Goal: Transaction & Acquisition: Purchase product/service

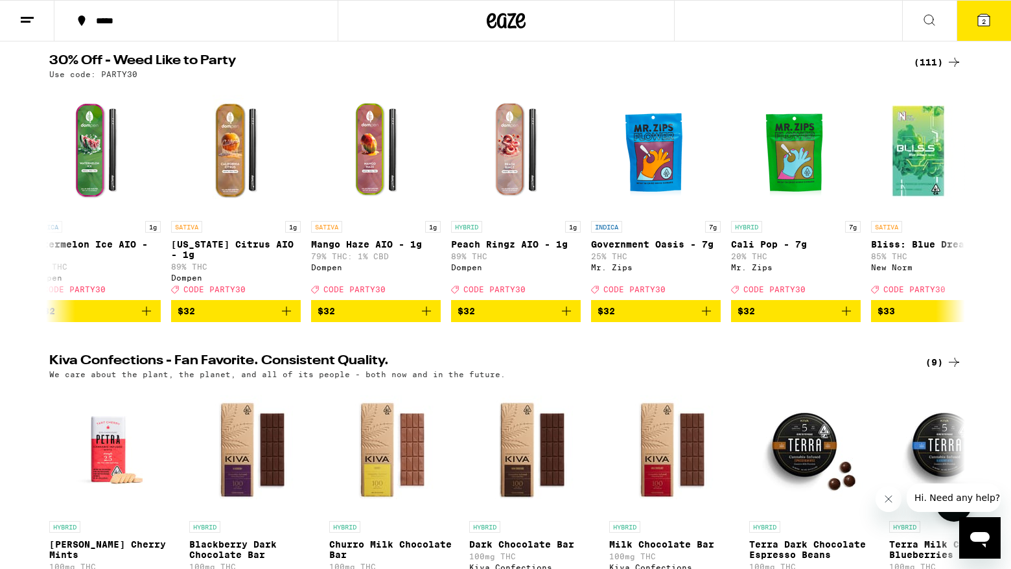
scroll to position [131, 0]
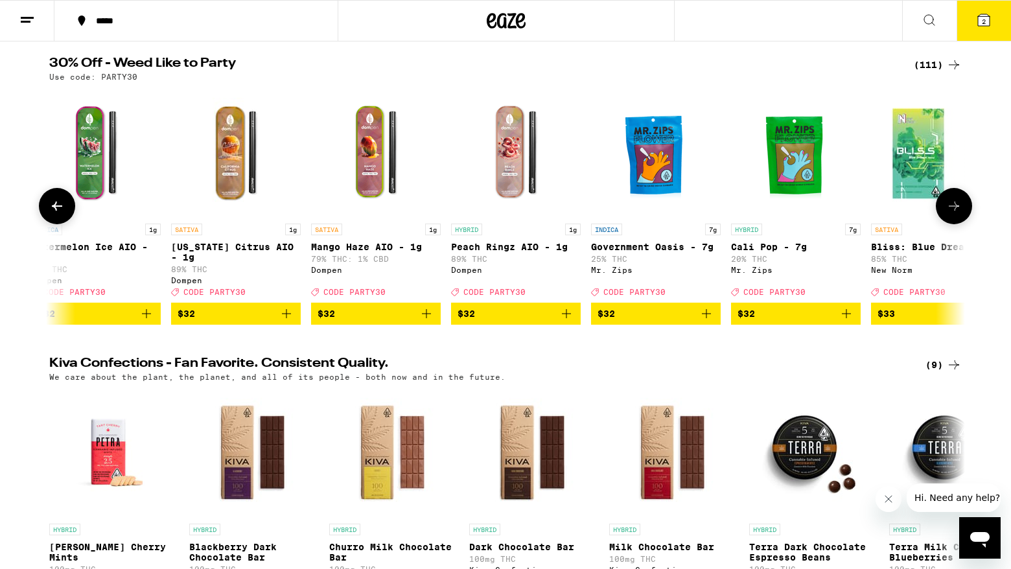
click at [954, 213] on icon at bounding box center [954, 206] width 16 height 16
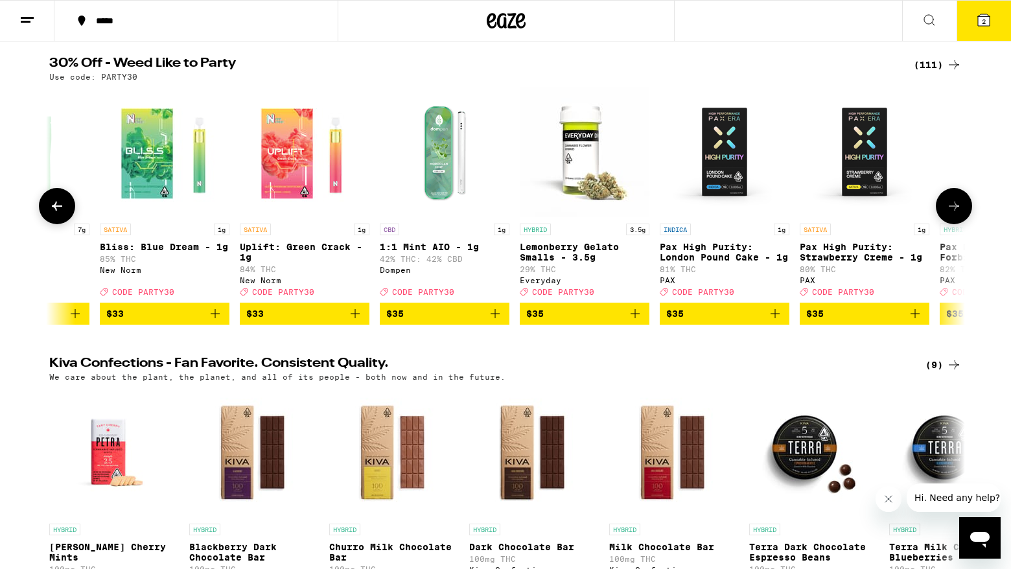
click at [955, 214] on icon at bounding box center [954, 206] width 16 height 16
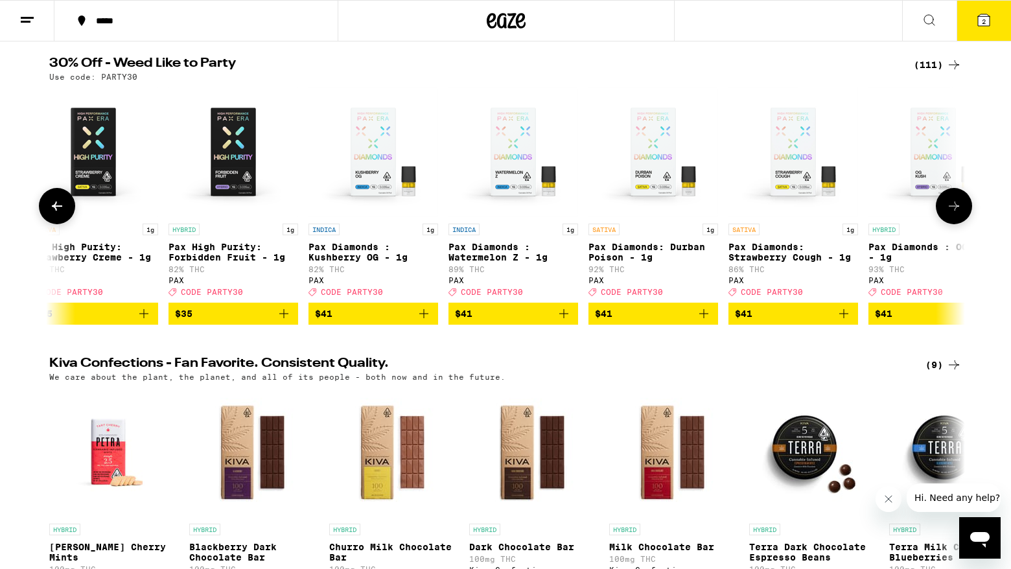
click at [955, 214] on icon at bounding box center [954, 206] width 16 height 16
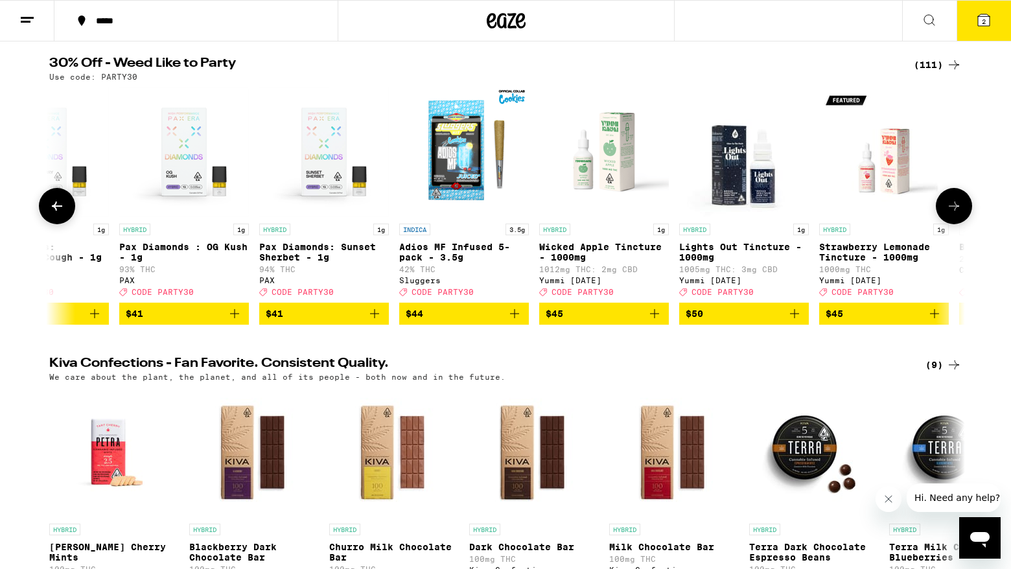
scroll to position [0, 13111]
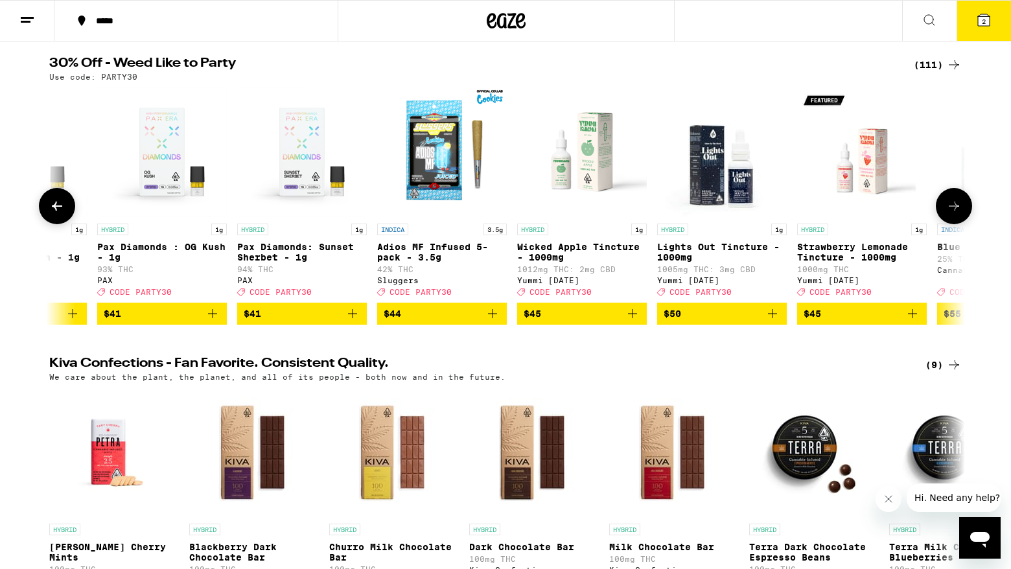
click at [955, 211] on icon at bounding box center [954, 206] width 10 height 9
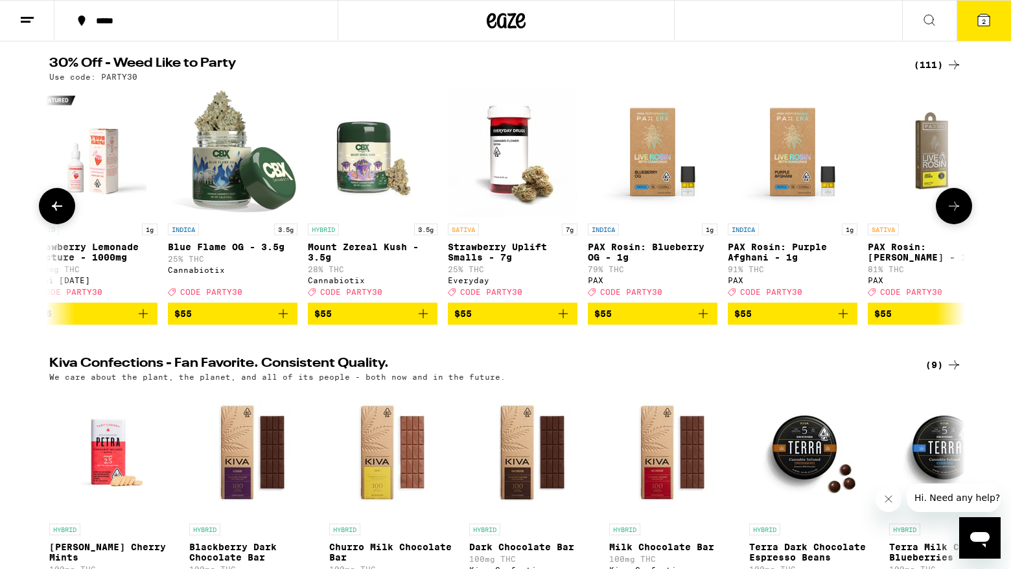
scroll to position [0, 13882]
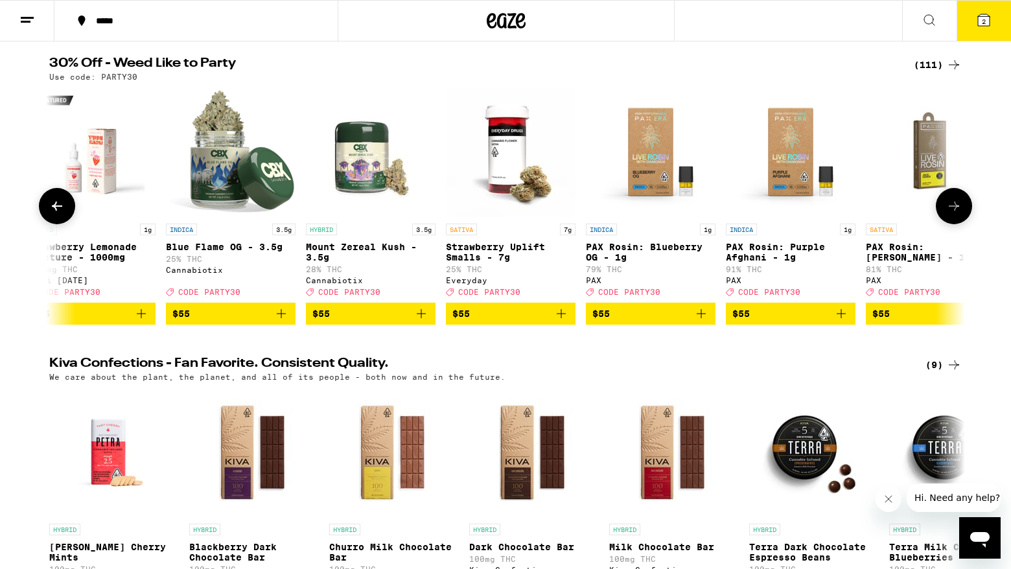
click at [955, 211] on icon at bounding box center [954, 206] width 16 height 16
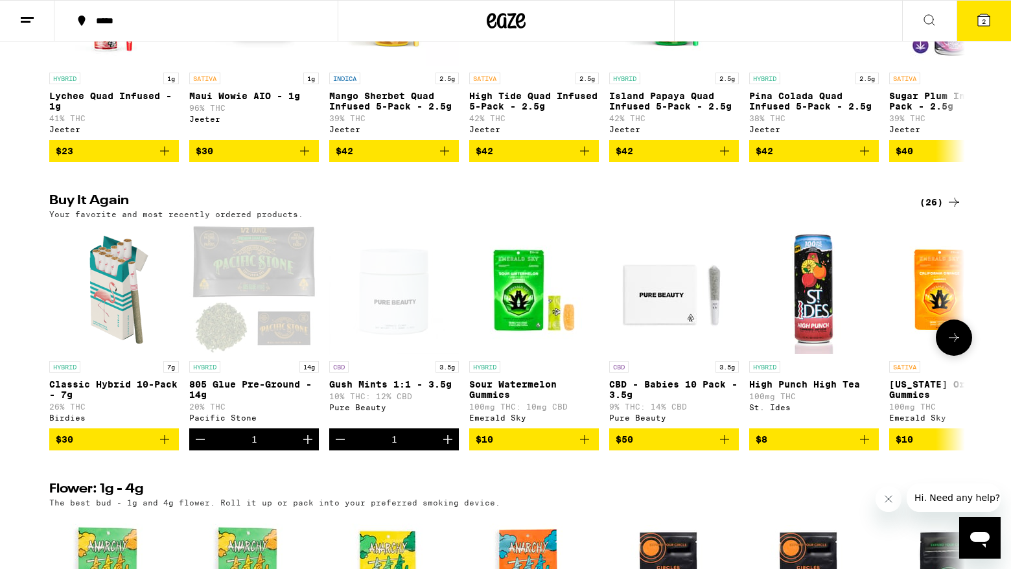
scroll to position [894, 0]
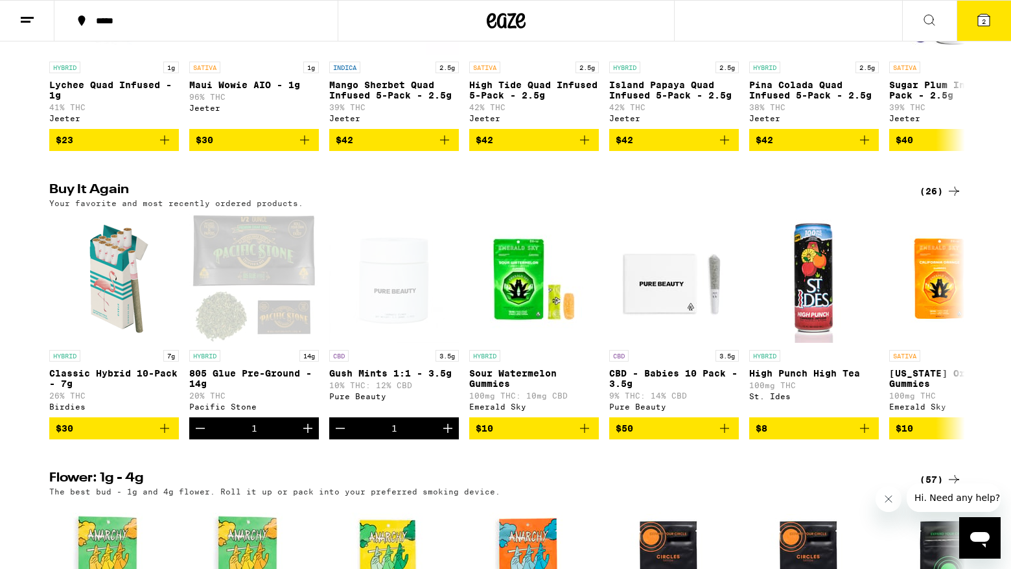
click at [947, 199] on icon at bounding box center [954, 191] width 16 height 16
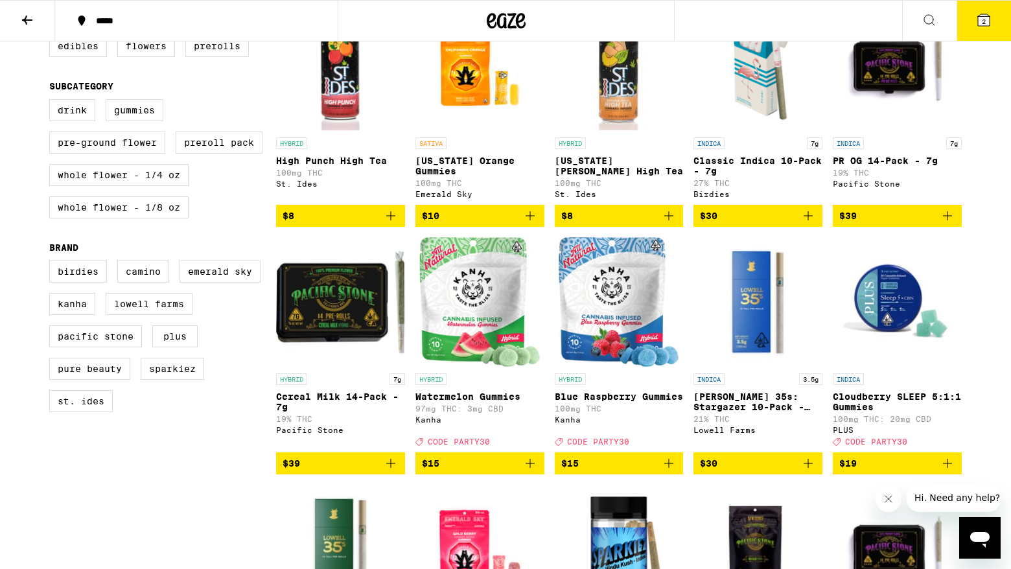
scroll to position [419, 0]
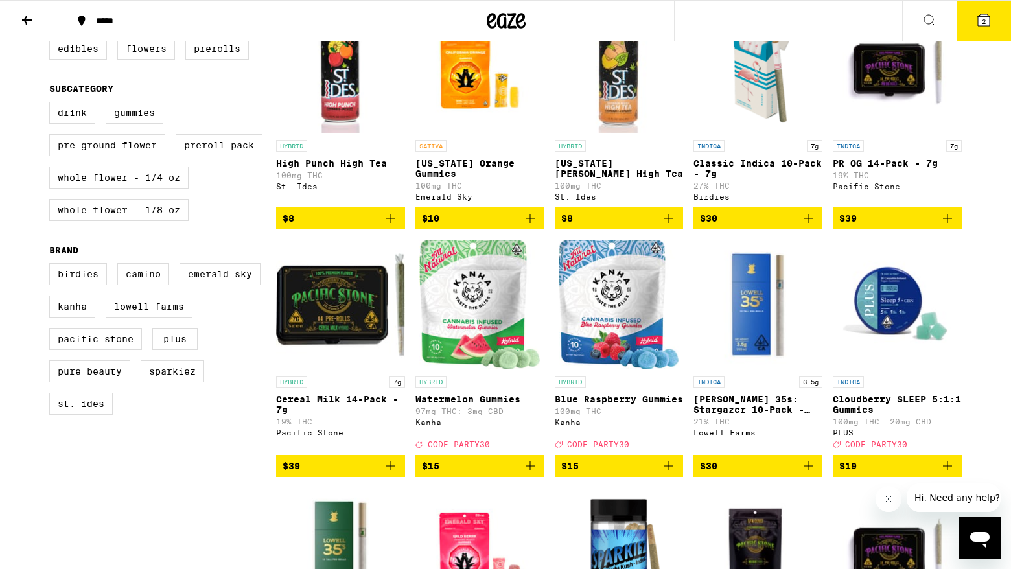
click at [388, 474] on icon "Add to bag" at bounding box center [391, 466] width 16 height 16
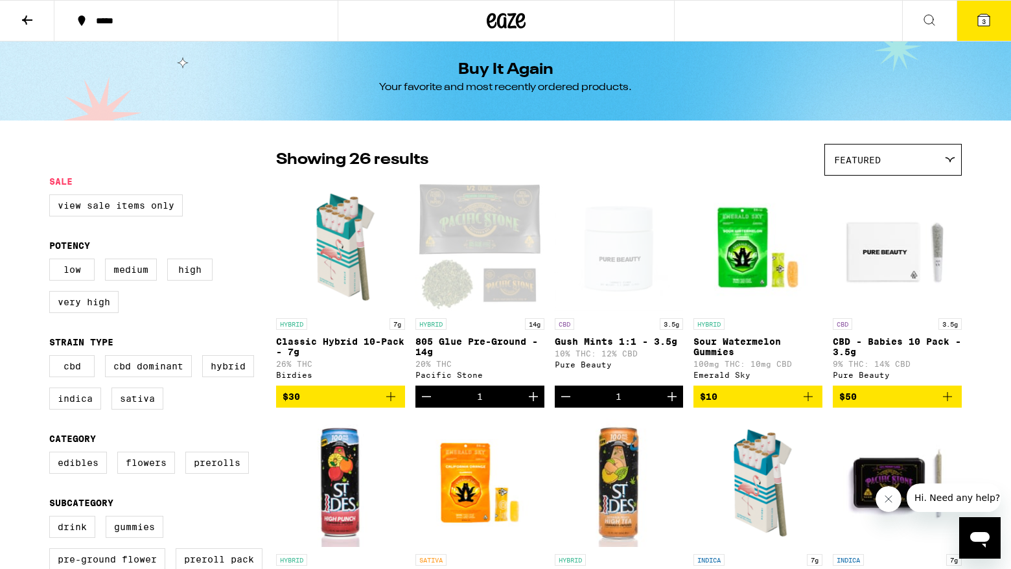
scroll to position [2, 0]
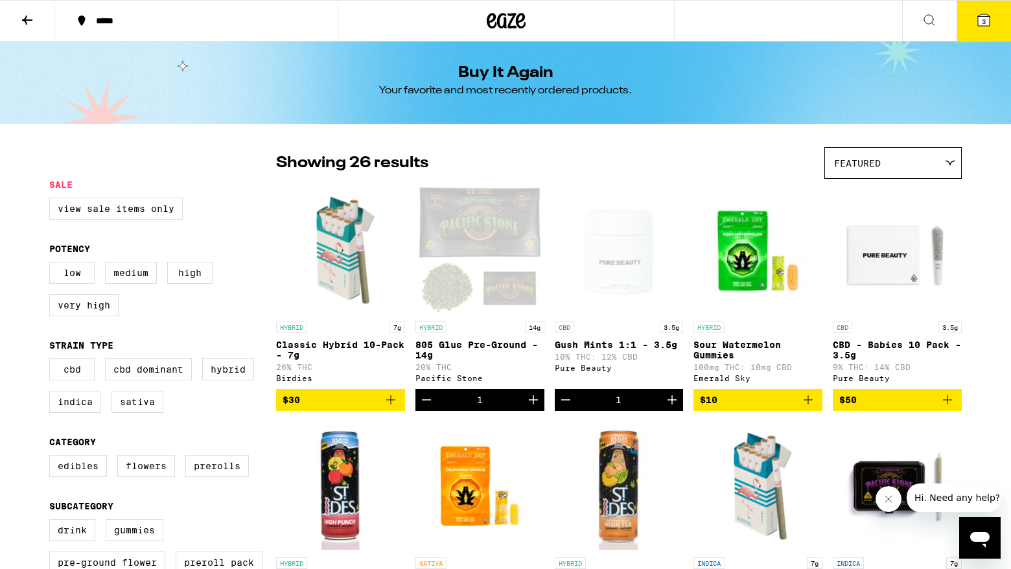
click at [922, 16] on icon at bounding box center [930, 20] width 16 height 16
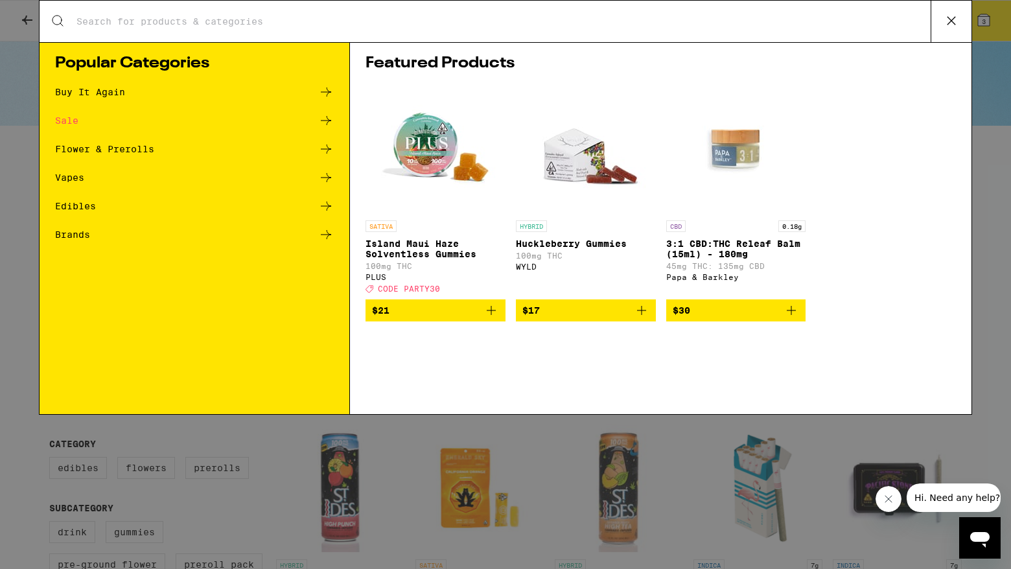
click at [407, 27] on input "Search for Products" at bounding box center [503, 22] width 855 height 12
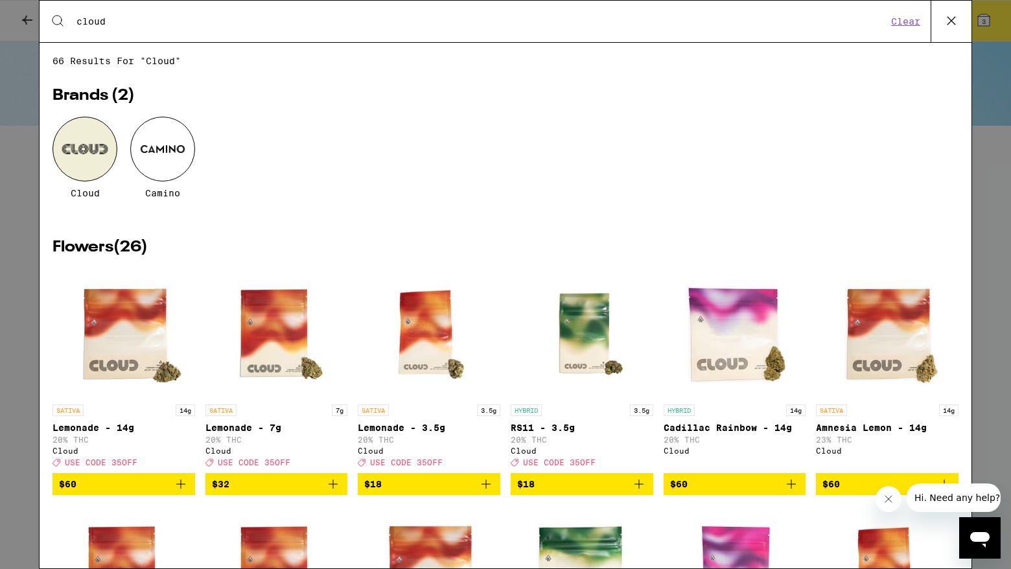
type input "cloud"
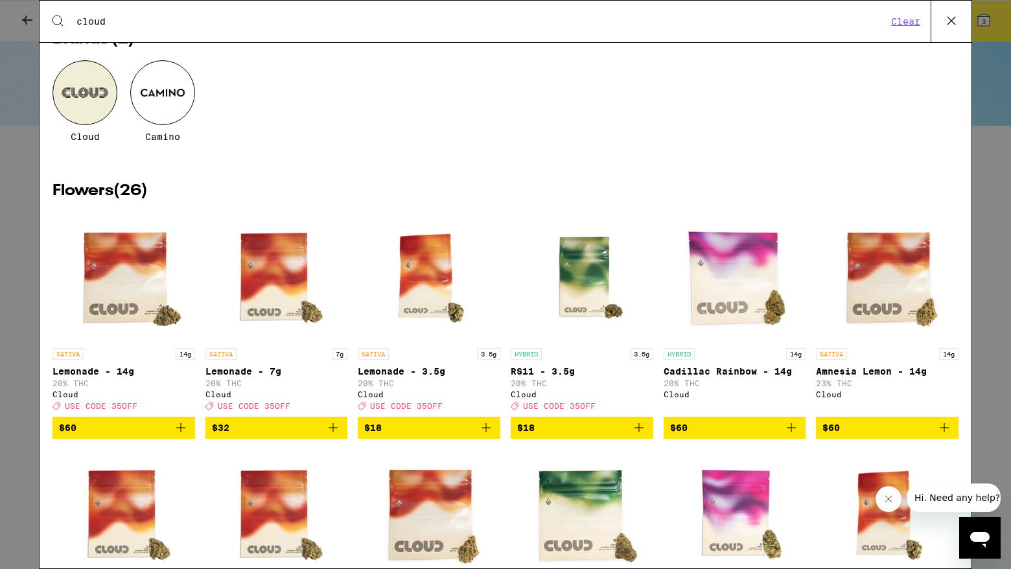
scroll to position [57, 0]
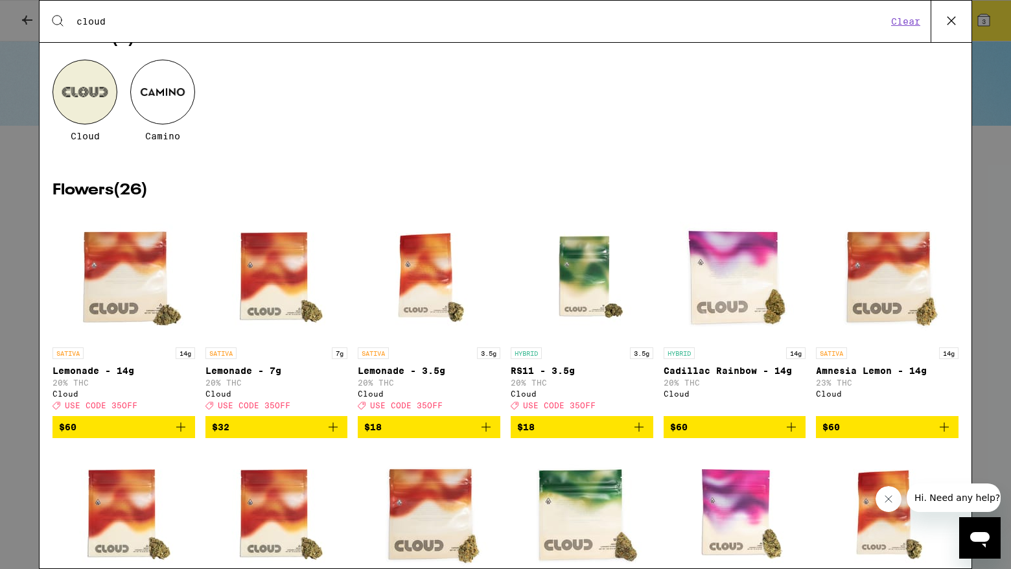
click at [642, 435] on icon "Add to bag" at bounding box center [639, 427] width 16 height 16
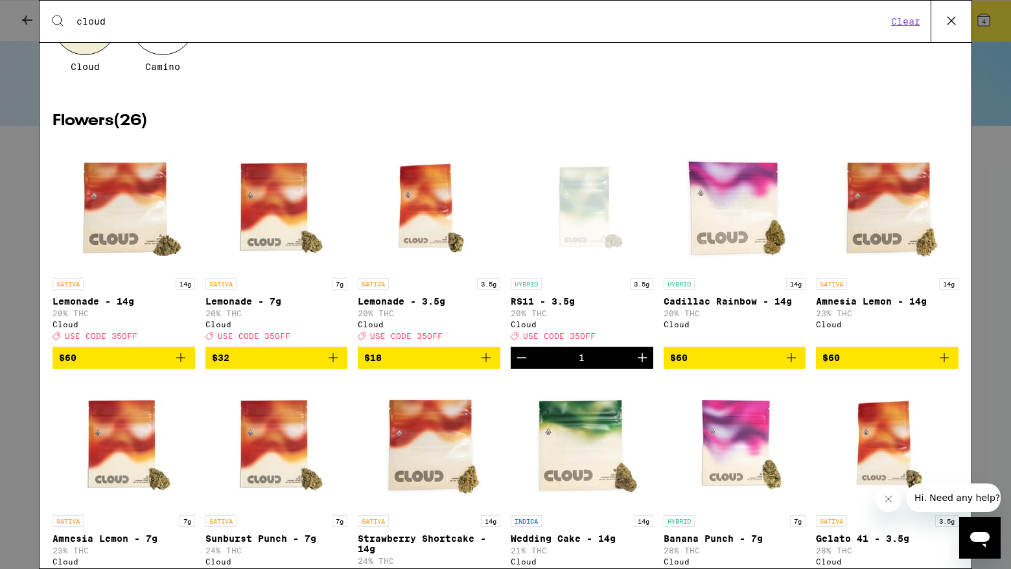
scroll to position [0, 0]
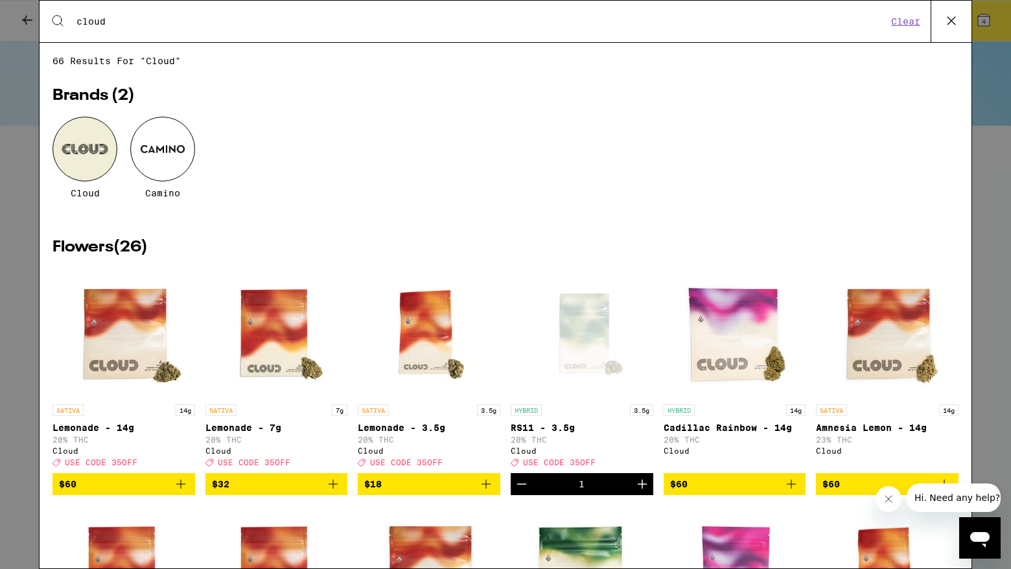
click at [945, 19] on icon at bounding box center [951, 20] width 19 height 19
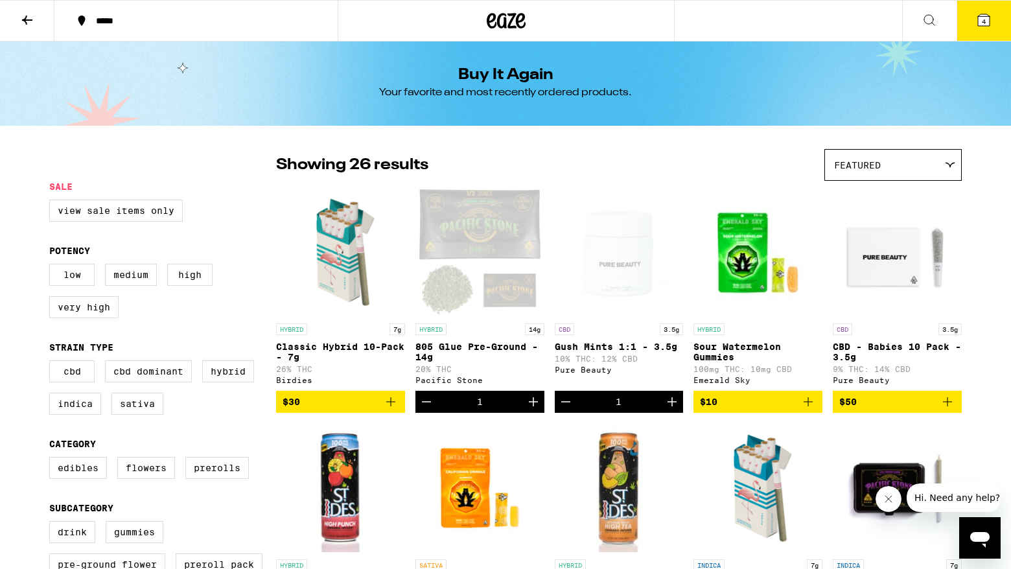
click at [981, 21] on icon at bounding box center [984, 20] width 12 height 12
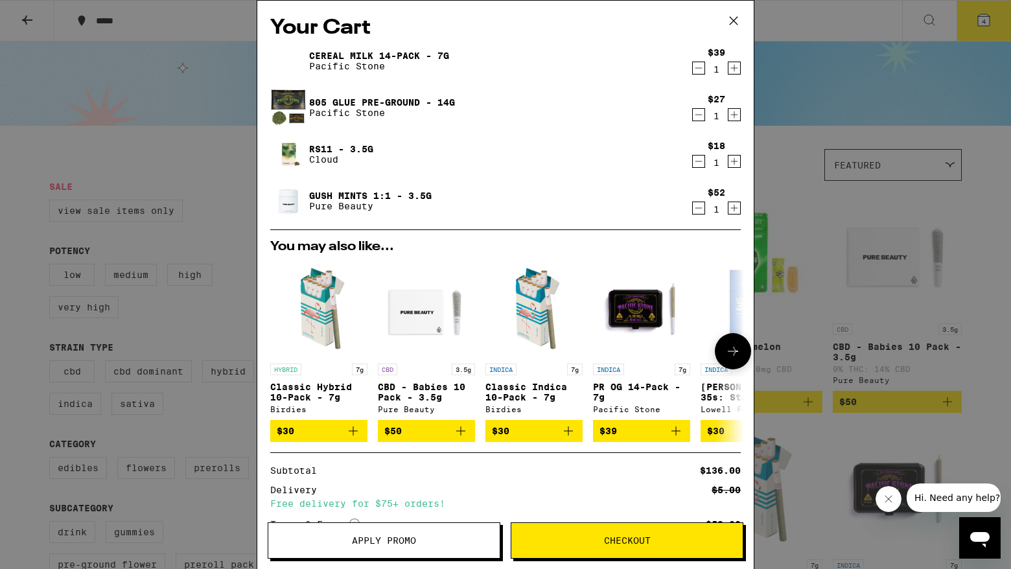
scroll to position [109, 0]
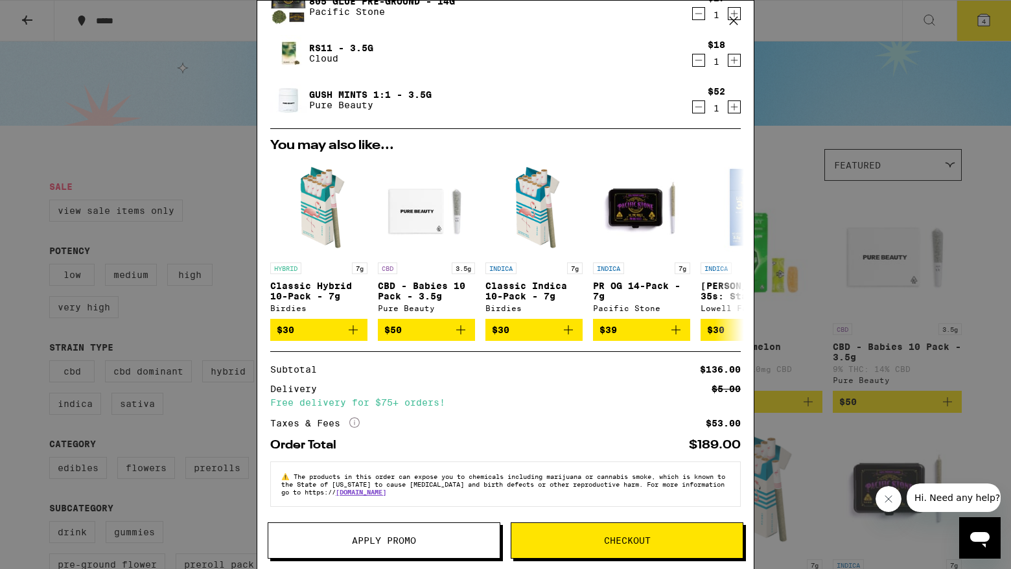
click at [834, 189] on div "Your Cart Cereal Milk 14-Pack - 7g Pacific Stone $39 1 805 Glue Pre-Ground - 14…" at bounding box center [505, 284] width 1011 height 569
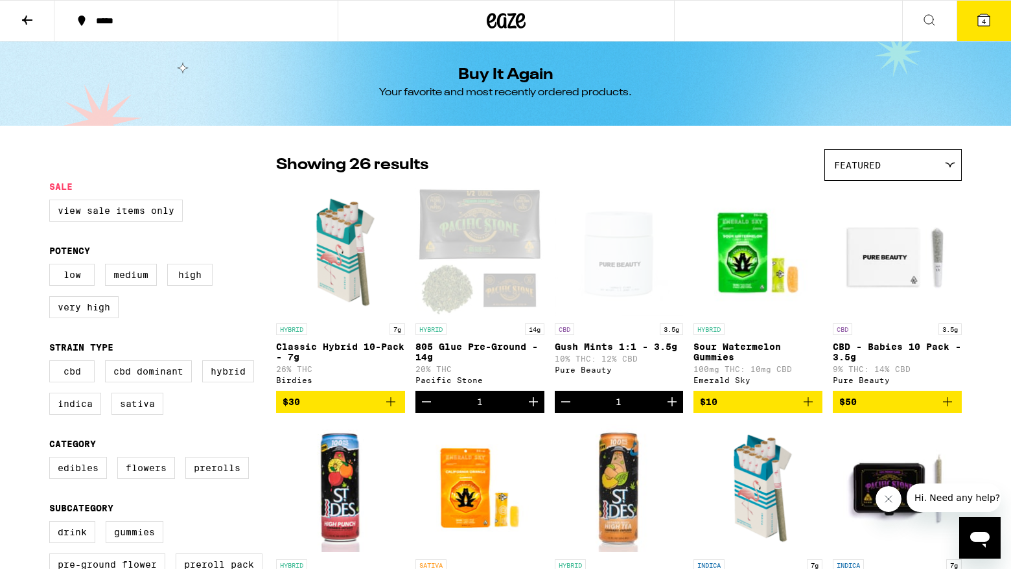
click at [976, 19] on icon at bounding box center [984, 20] width 16 height 16
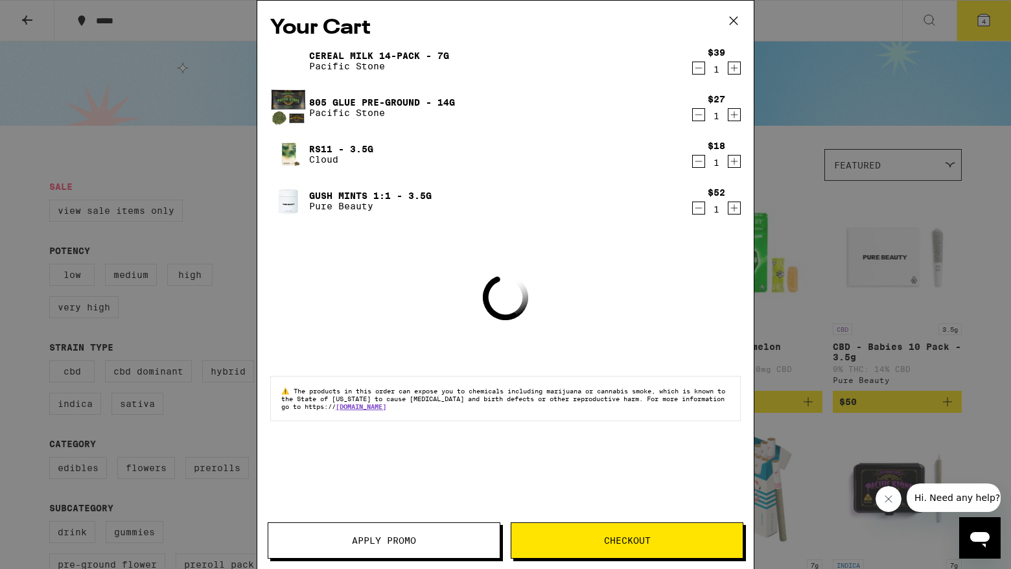
click at [402, 528] on button "Apply Promo" at bounding box center [384, 540] width 233 height 36
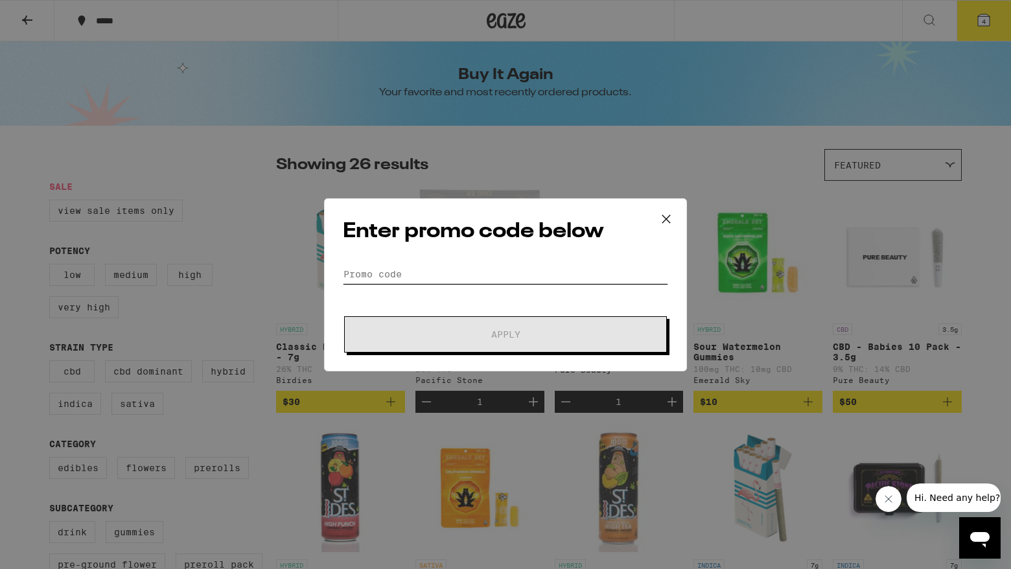
click at [407, 268] on input "Promo Code" at bounding box center [505, 273] width 325 height 19
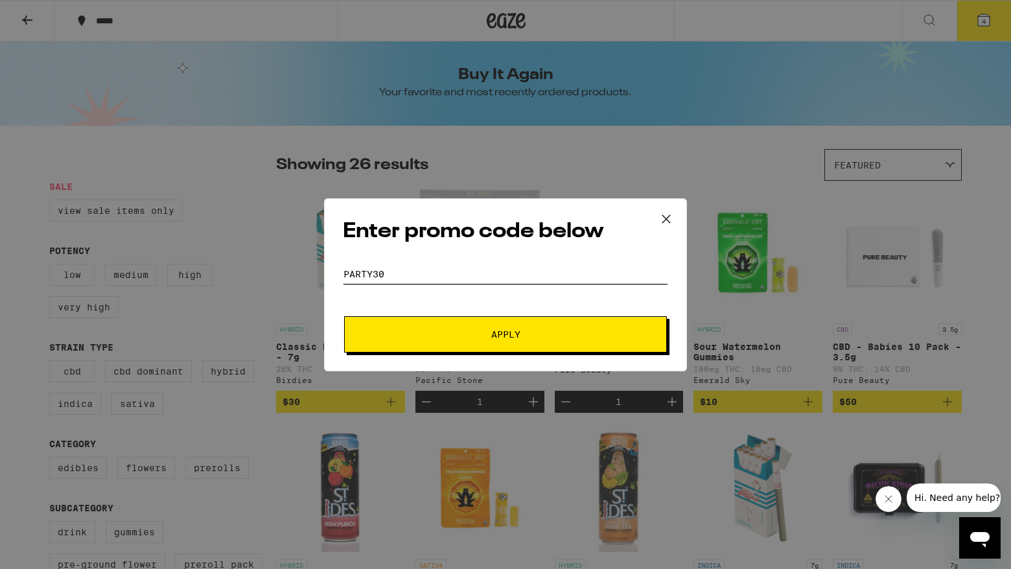
type input "party30"
click at [427, 327] on button "Apply" at bounding box center [505, 334] width 323 height 36
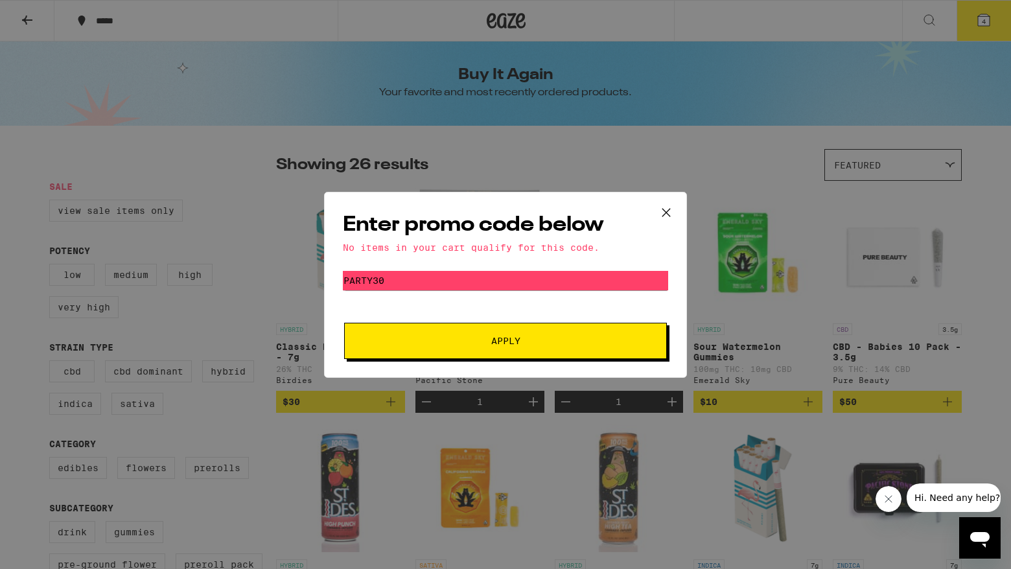
click at [664, 212] on icon at bounding box center [666, 212] width 19 height 19
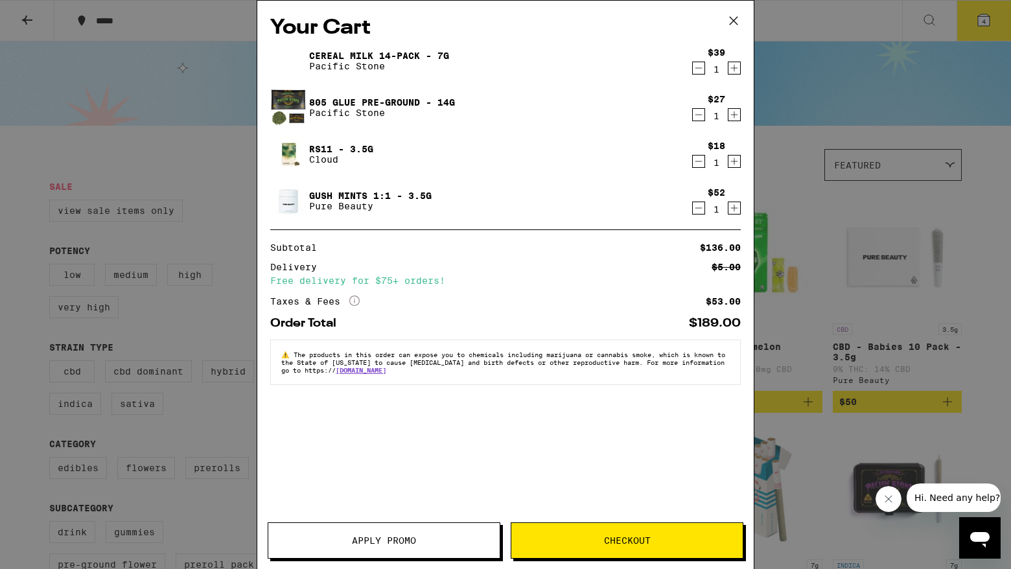
click at [732, 13] on icon at bounding box center [733, 20] width 19 height 19
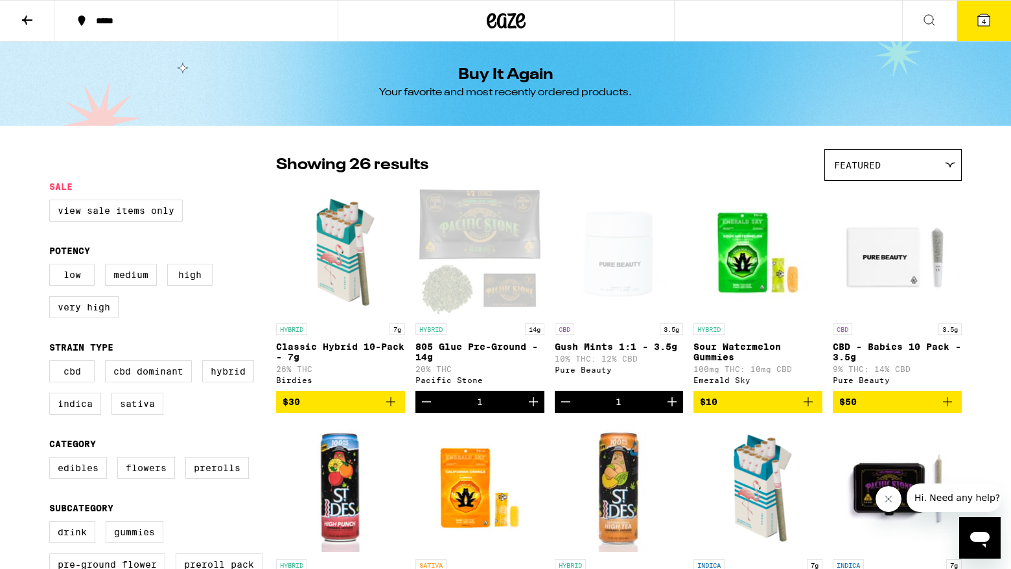
click at [918, 17] on button at bounding box center [929, 21] width 54 height 41
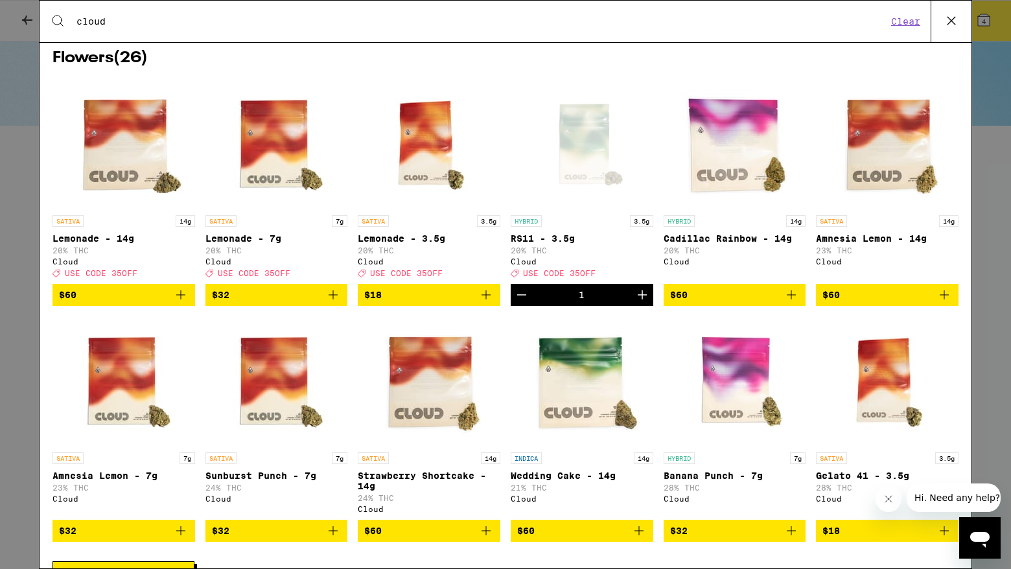
scroll to position [192, 0]
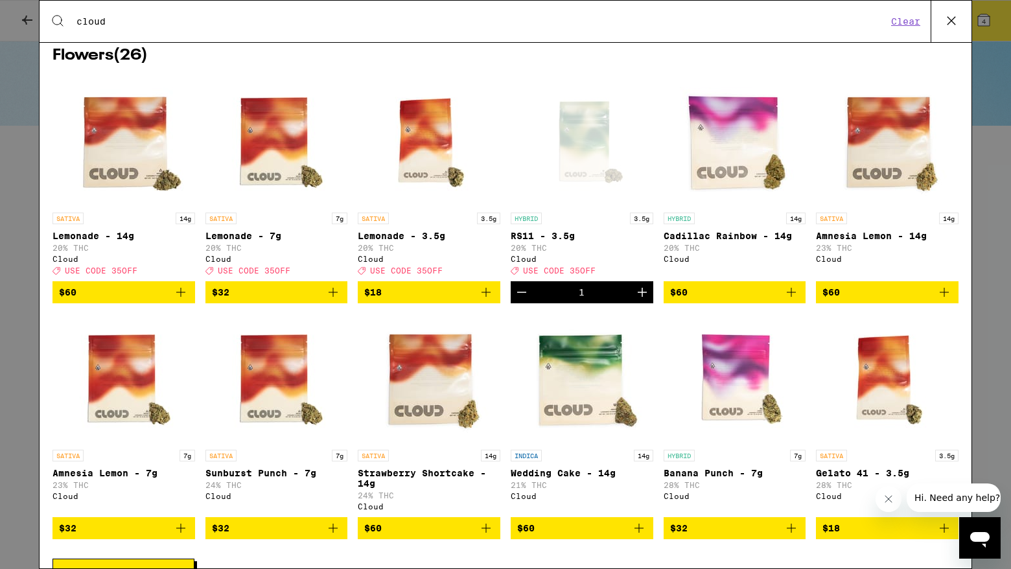
type input "cloud"
click at [943, 27] on icon at bounding box center [951, 20] width 19 height 19
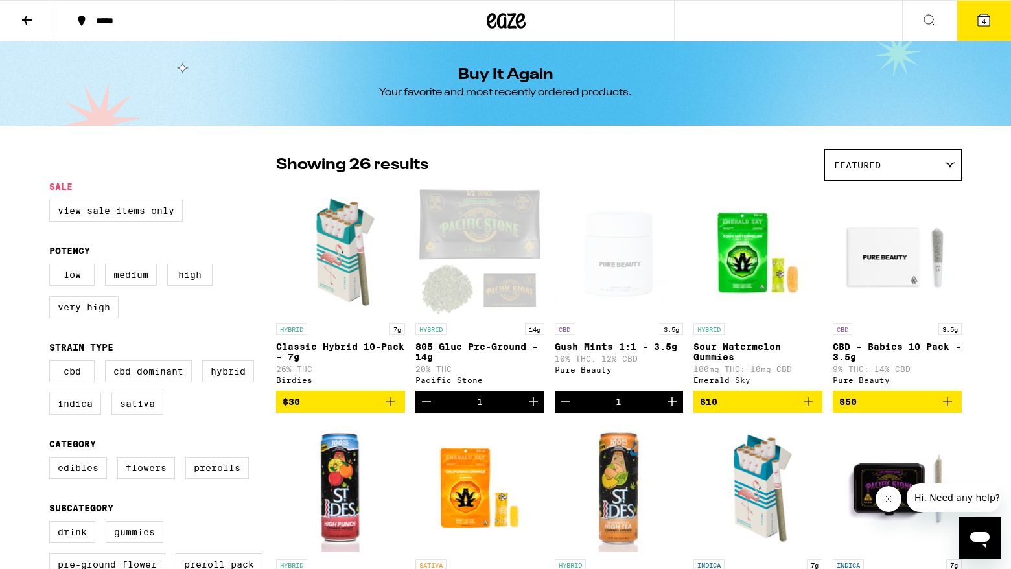
click at [971, 20] on button "4" at bounding box center [984, 21] width 54 height 40
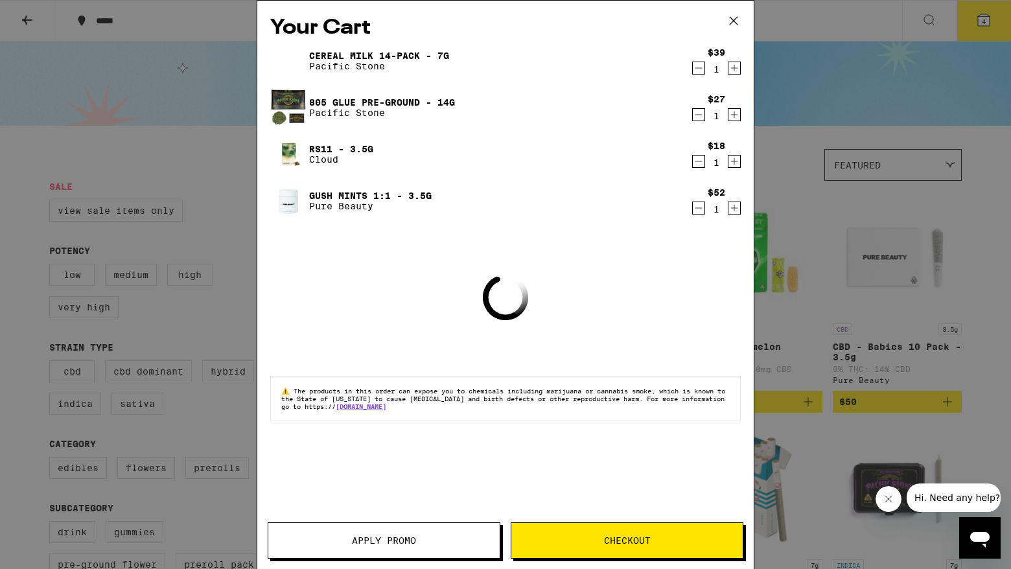
click at [415, 524] on button "Apply Promo" at bounding box center [384, 540] width 233 height 36
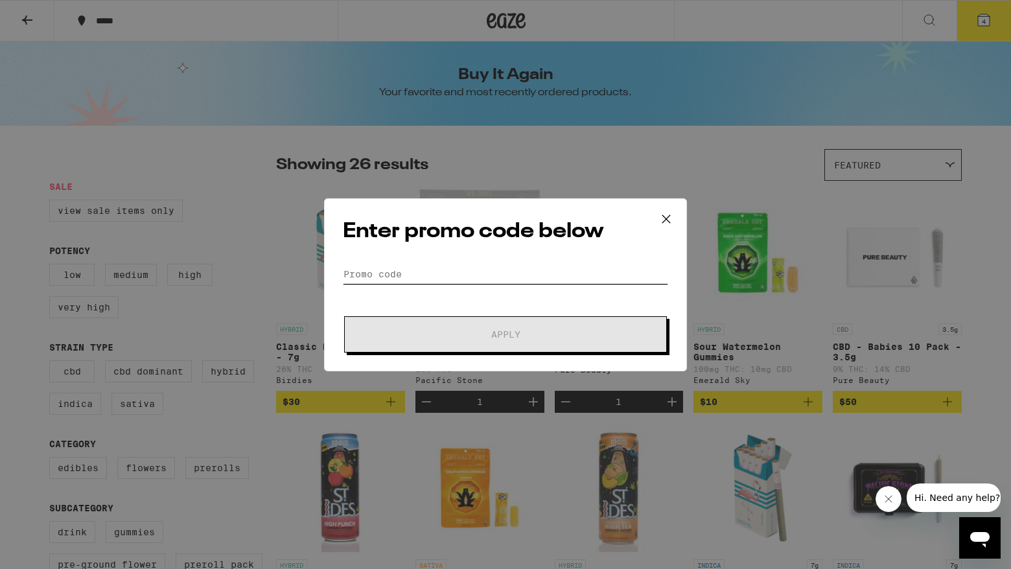
click at [379, 272] on input "Promo Code" at bounding box center [505, 273] width 325 height 19
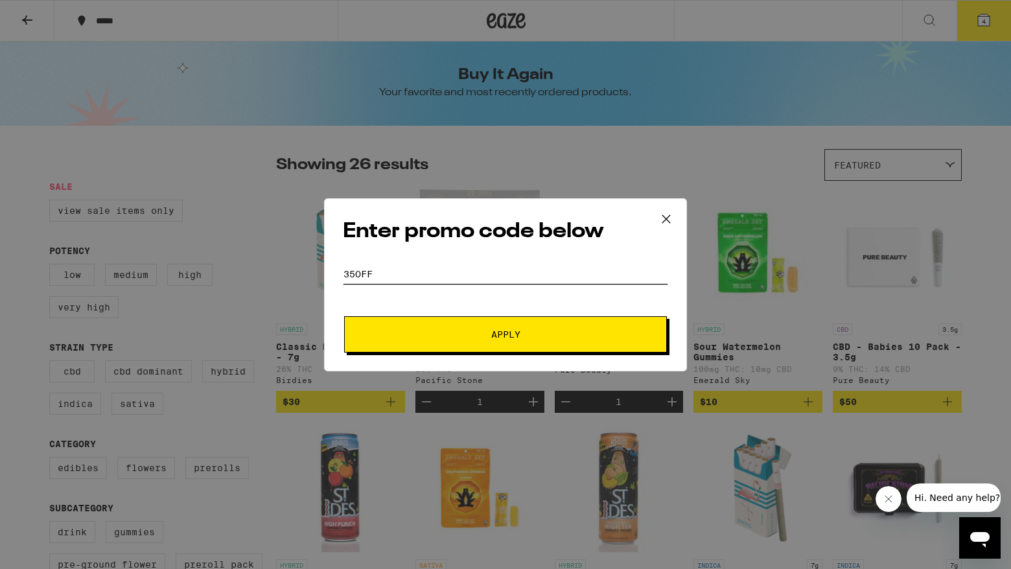
type input "35off"
click at [412, 332] on span "Apply" at bounding box center [505, 334] width 233 height 9
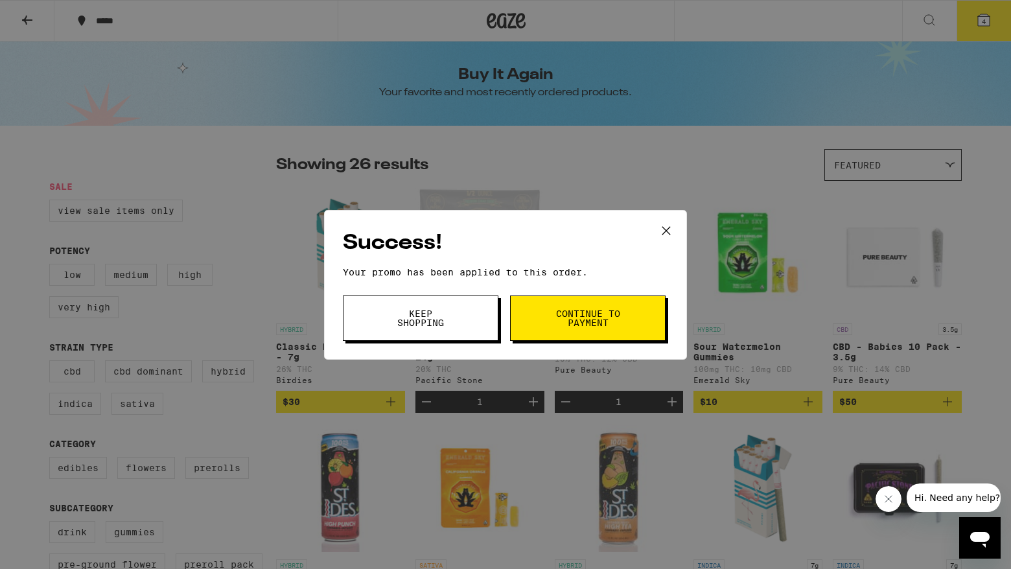
click at [551, 313] on button "Continue to payment" at bounding box center [588, 318] width 156 height 45
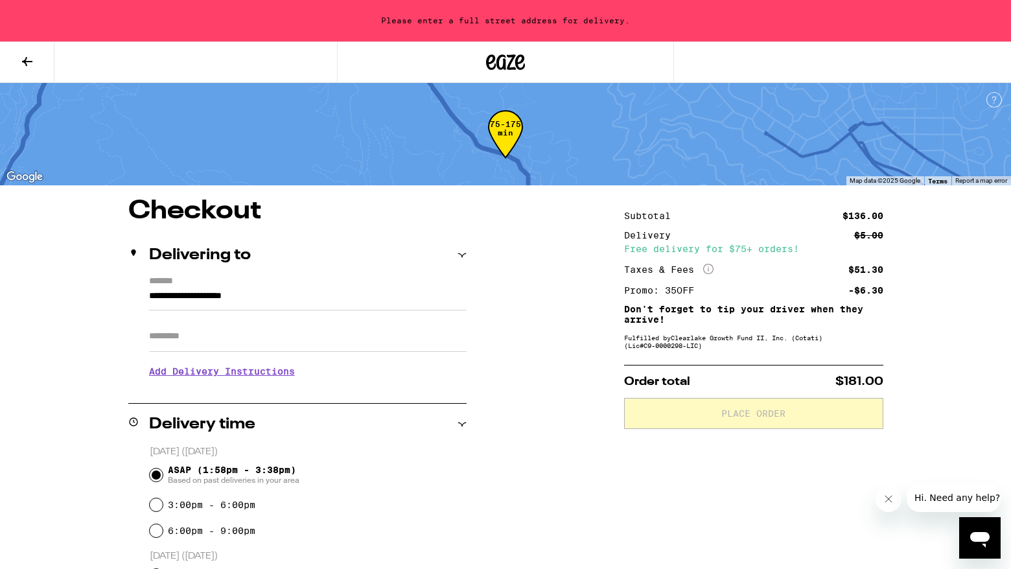
click at [299, 293] on input "**********" at bounding box center [308, 299] width 318 height 22
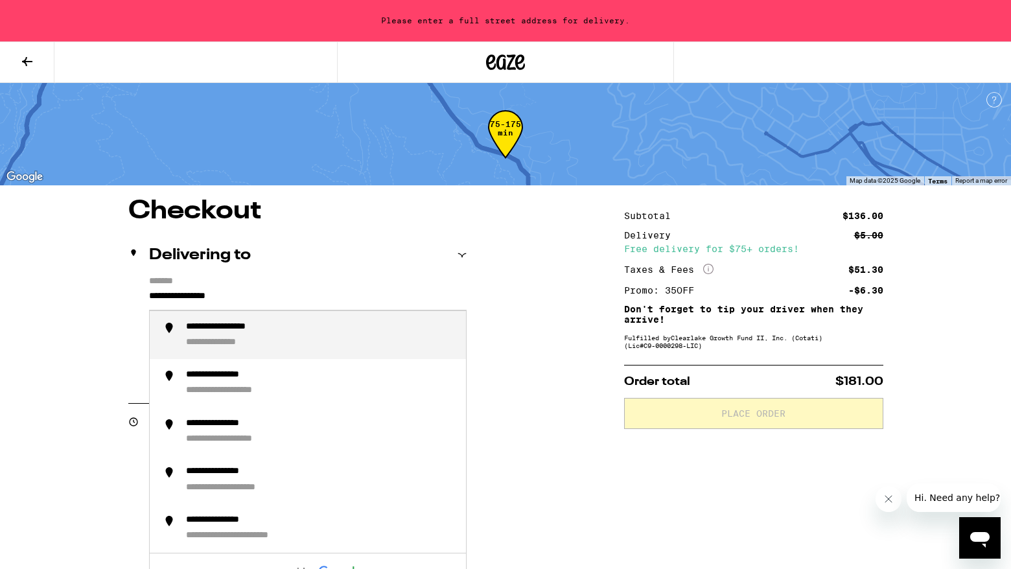
click at [307, 336] on div "**********" at bounding box center [321, 335] width 270 height 28
type input "**********"
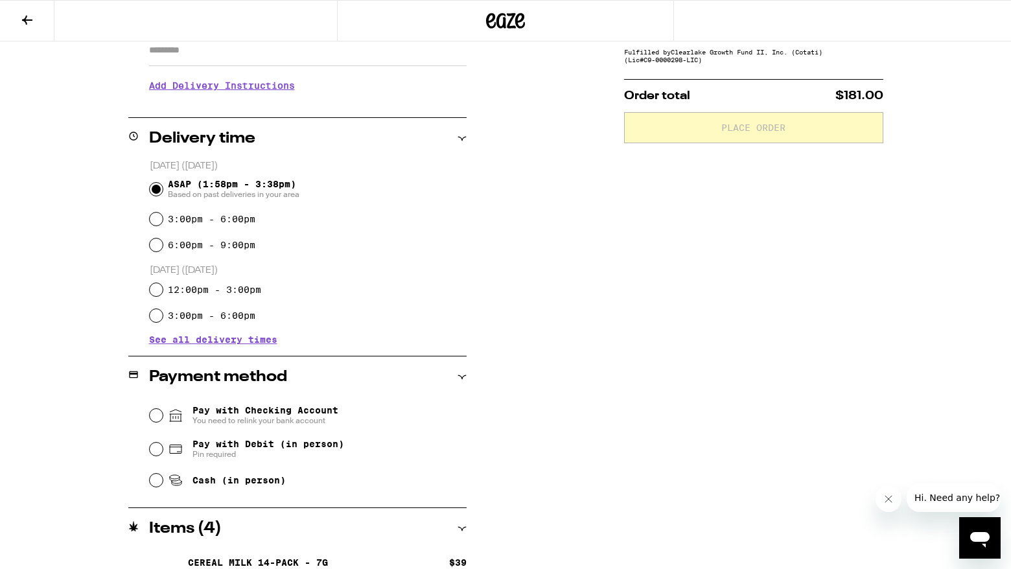
scroll to position [339, 0]
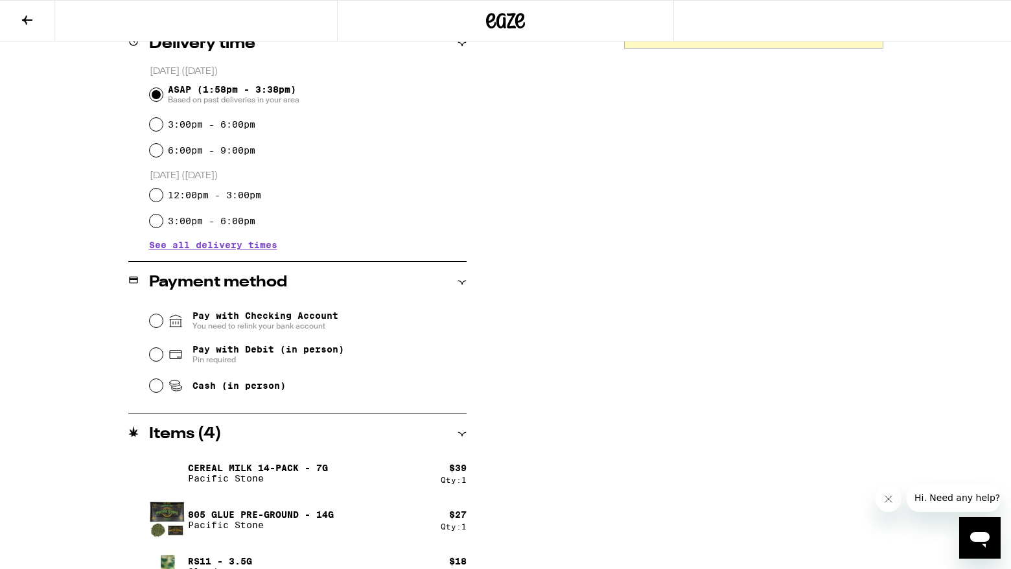
click at [253, 348] on span "Pay with Debit (in person)" at bounding box center [268, 349] width 152 height 10
click at [163, 348] on input "Pay with Debit (in person) Pin required" at bounding box center [156, 354] width 13 height 13
radio input "true"
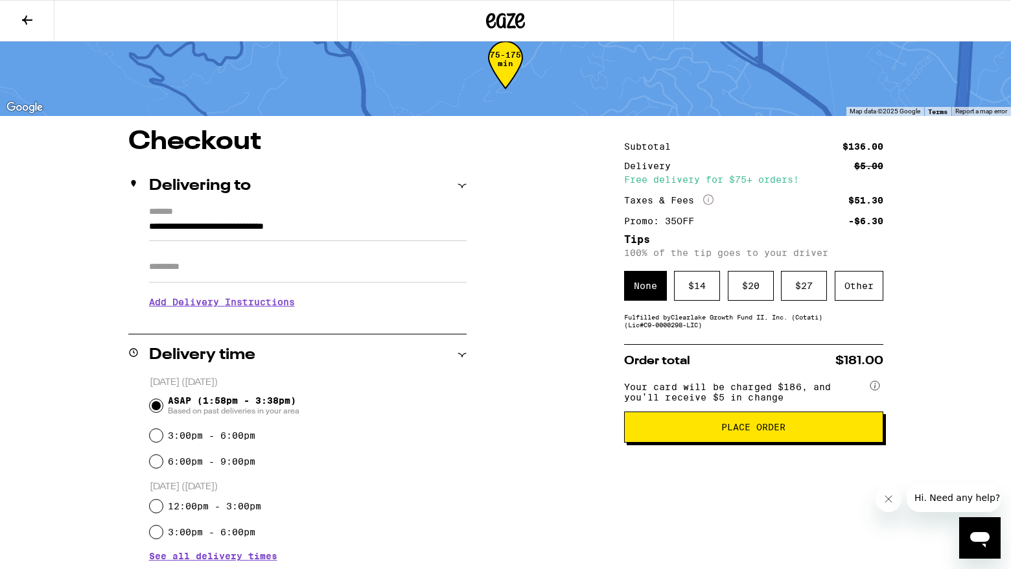
scroll to position [29, 0]
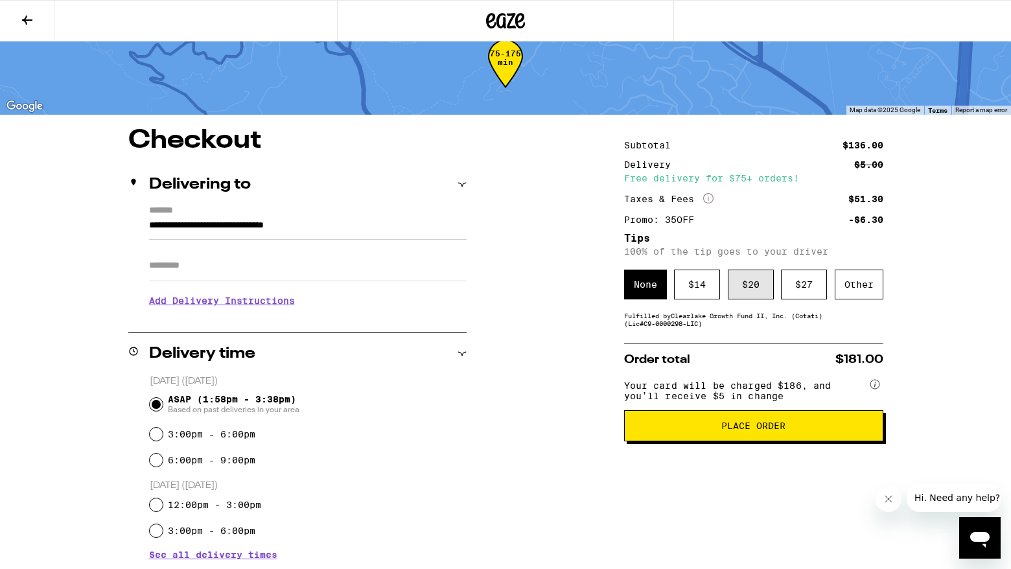
click at [760, 280] on div "$ 20" at bounding box center [751, 285] width 46 height 30
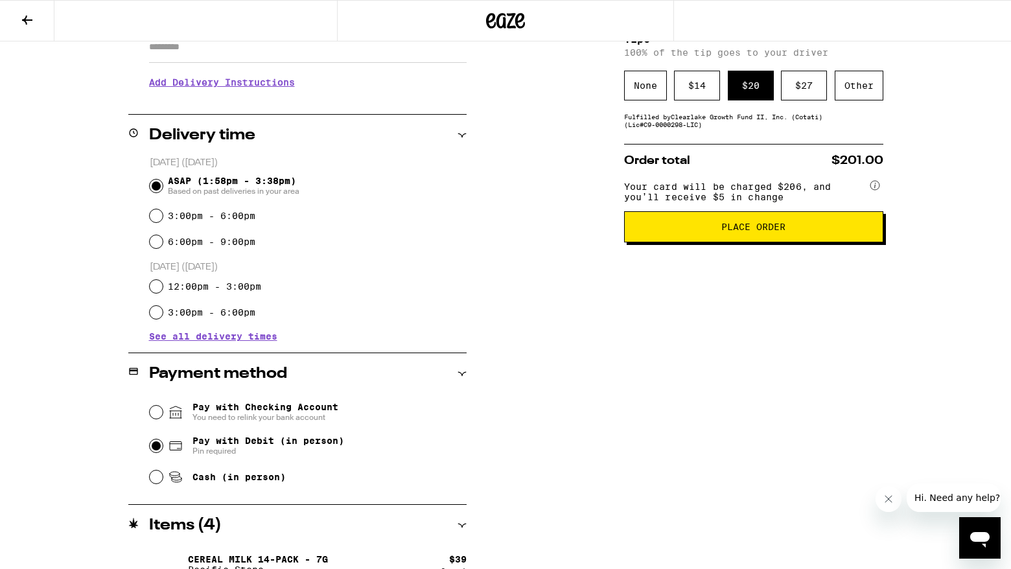
scroll to position [0, 0]
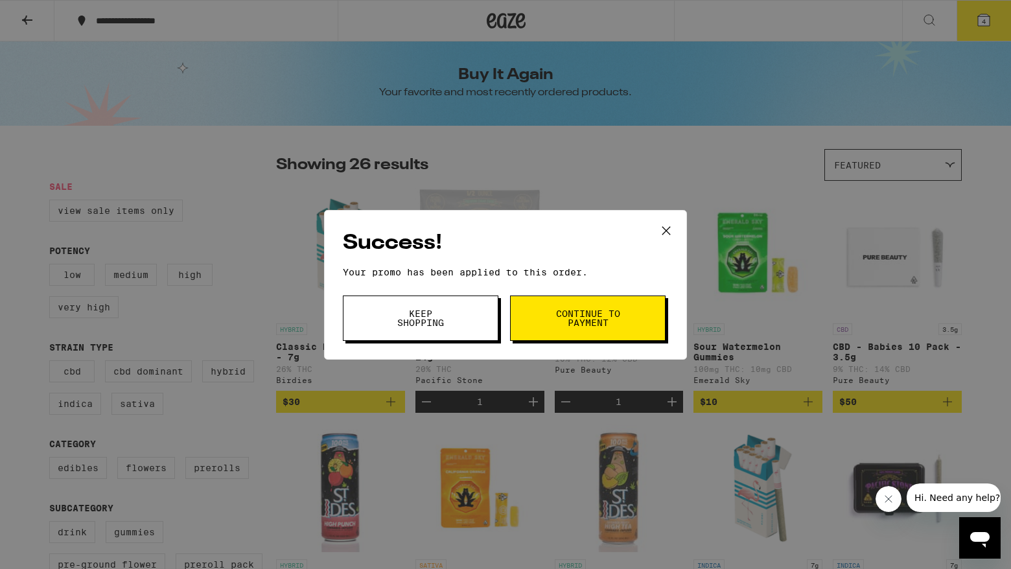
click at [436, 336] on button "Keep Shopping" at bounding box center [421, 318] width 156 height 45
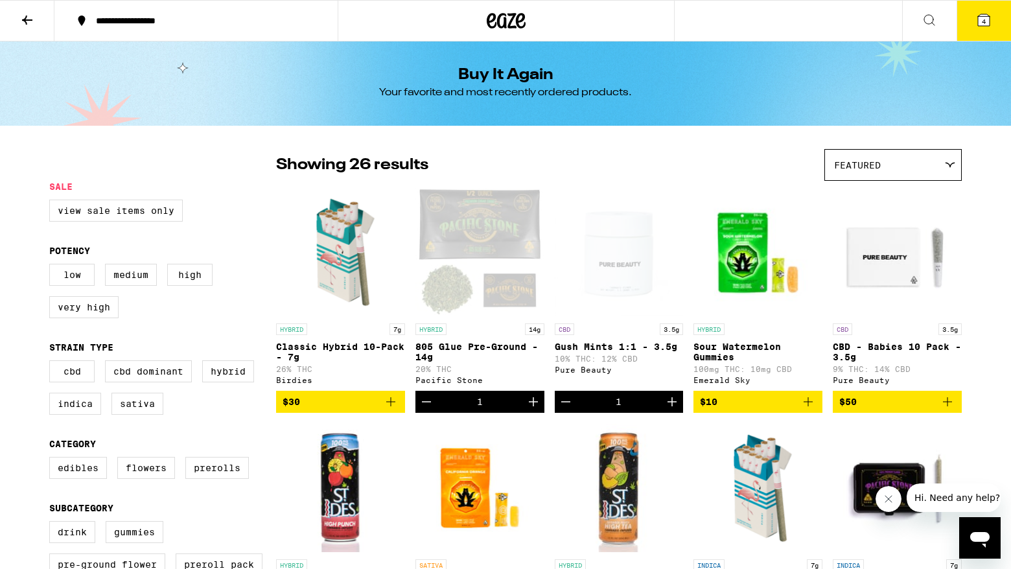
click at [983, 17] on span "4" at bounding box center [984, 21] width 4 height 8
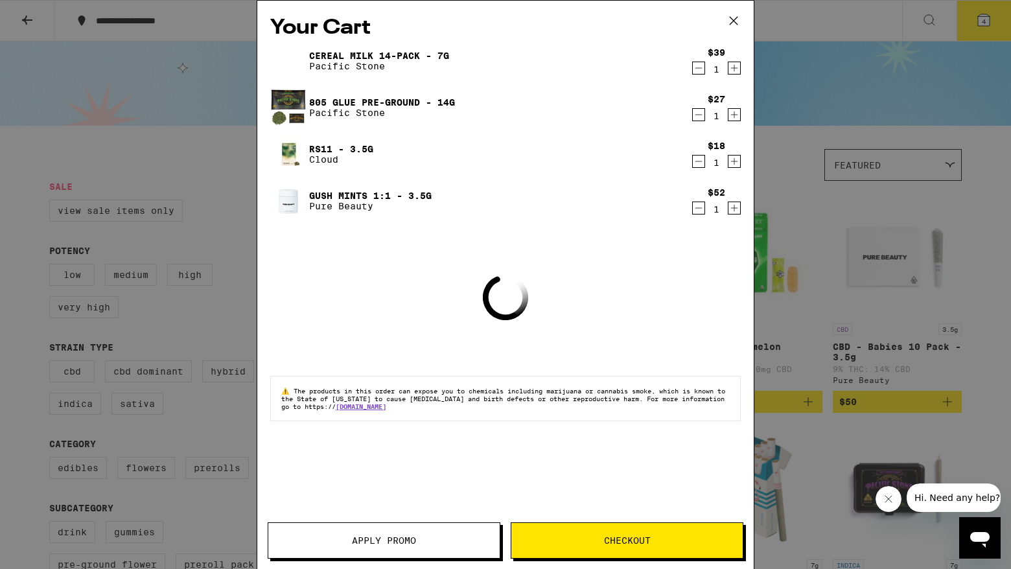
click at [353, 191] on link "Gush Mints 1:1 - 3.5g" at bounding box center [370, 196] width 122 height 10
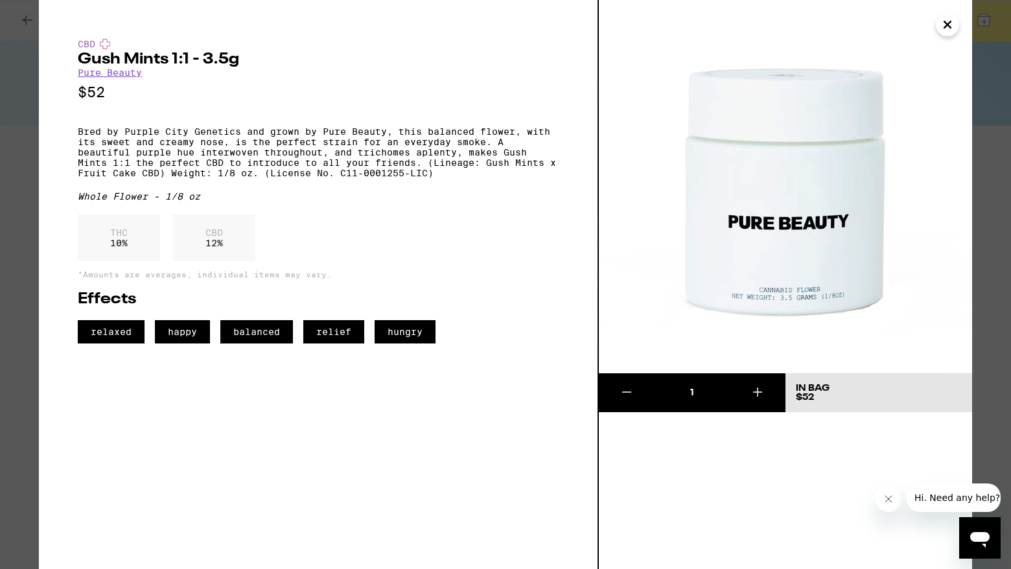
click at [945, 23] on icon "Close" at bounding box center [947, 24] width 6 height 6
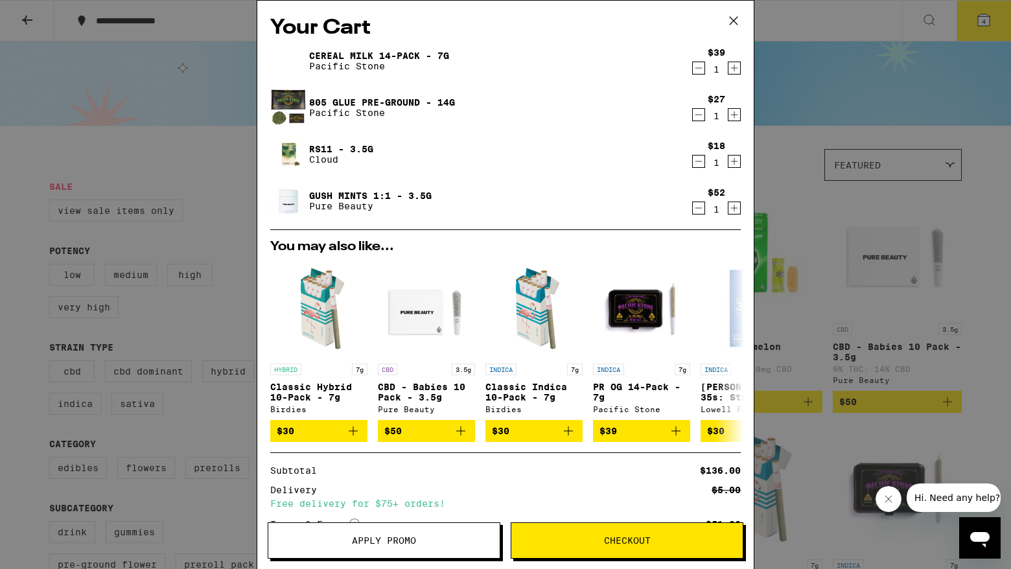
click at [345, 144] on link "RS11 - 3.5g" at bounding box center [341, 149] width 64 height 10
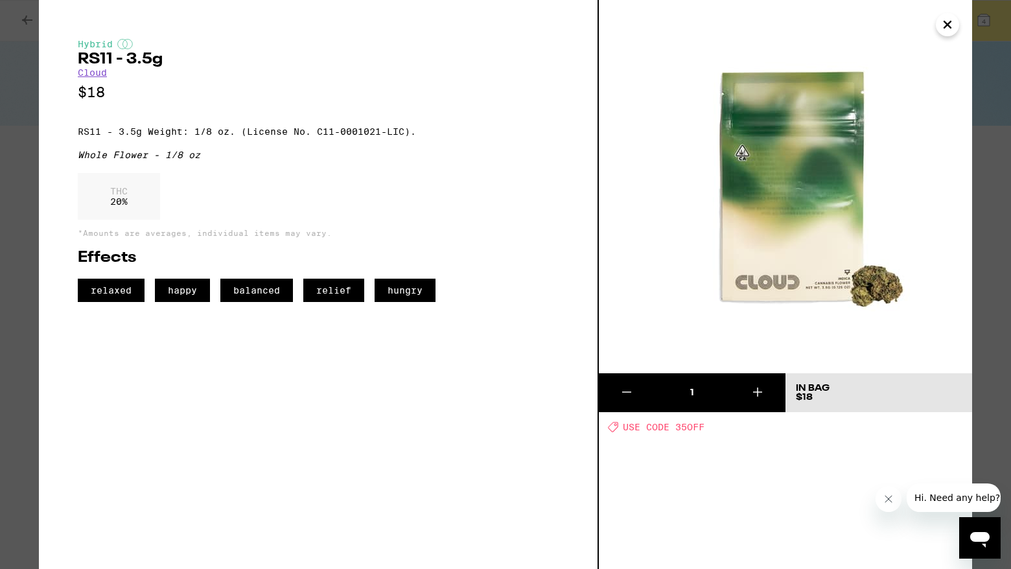
click at [952, 25] on icon "Close" at bounding box center [948, 24] width 16 height 19
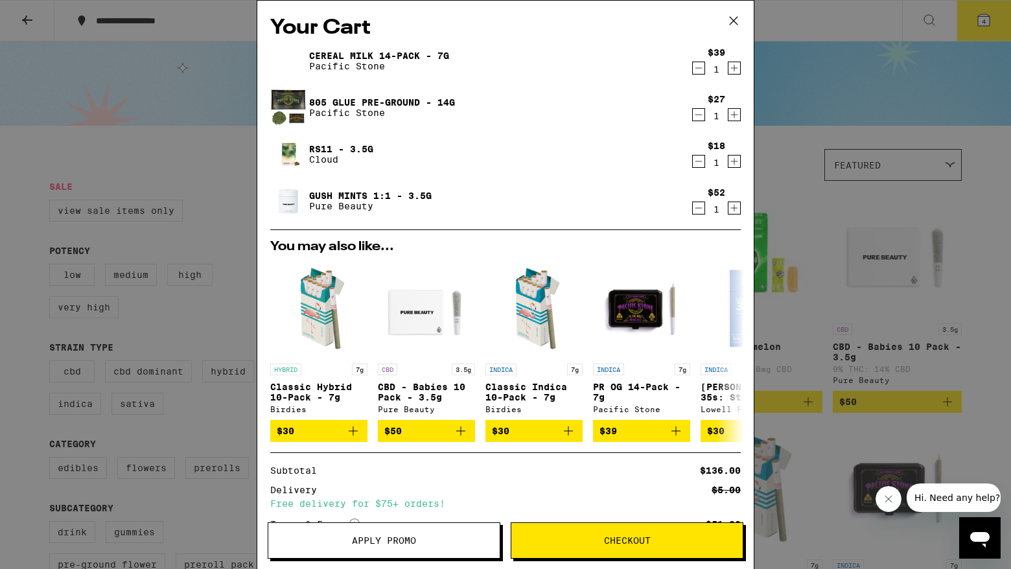
click at [437, 102] on link "805 Glue Pre-Ground - 14g" at bounding box center [382, 102] width 146 height 10
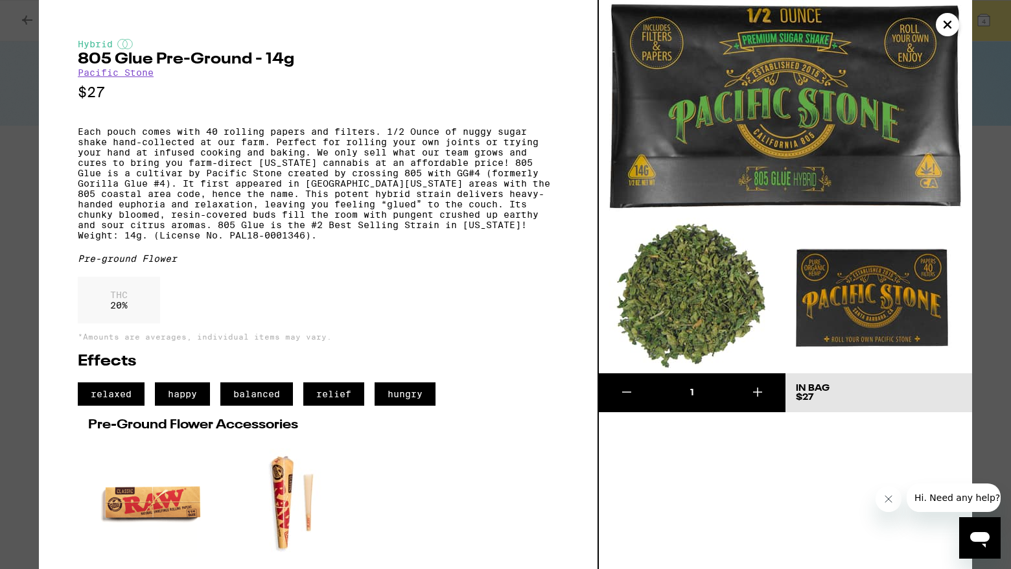
click at [947, 25] on icon "Close" at bounding box center [947, 24] width 6 height 6
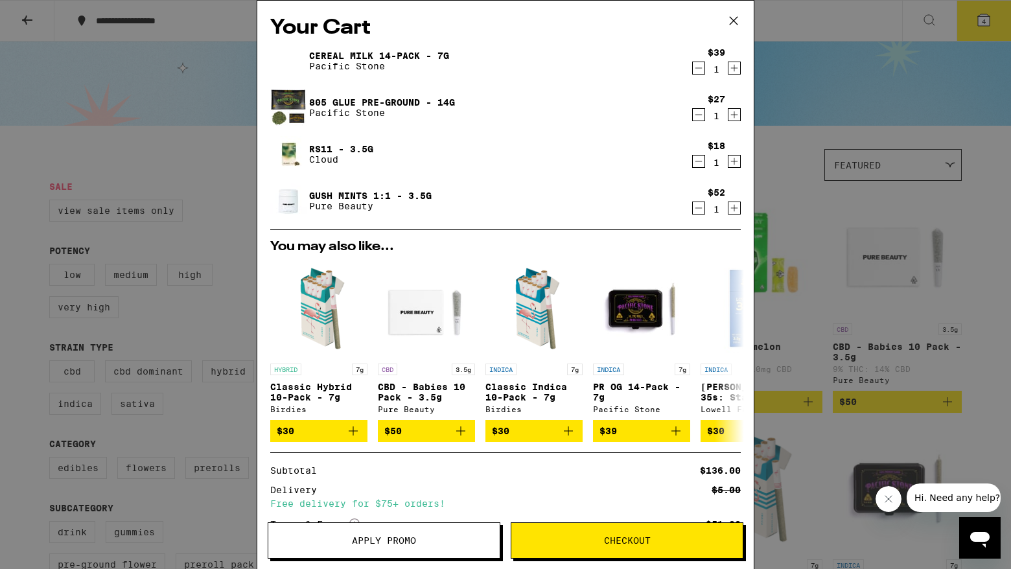
click at [424, 52] on link "Cereal Milk 14-Pack - 7g" at bounding box center [379, 56] width 140 height 10
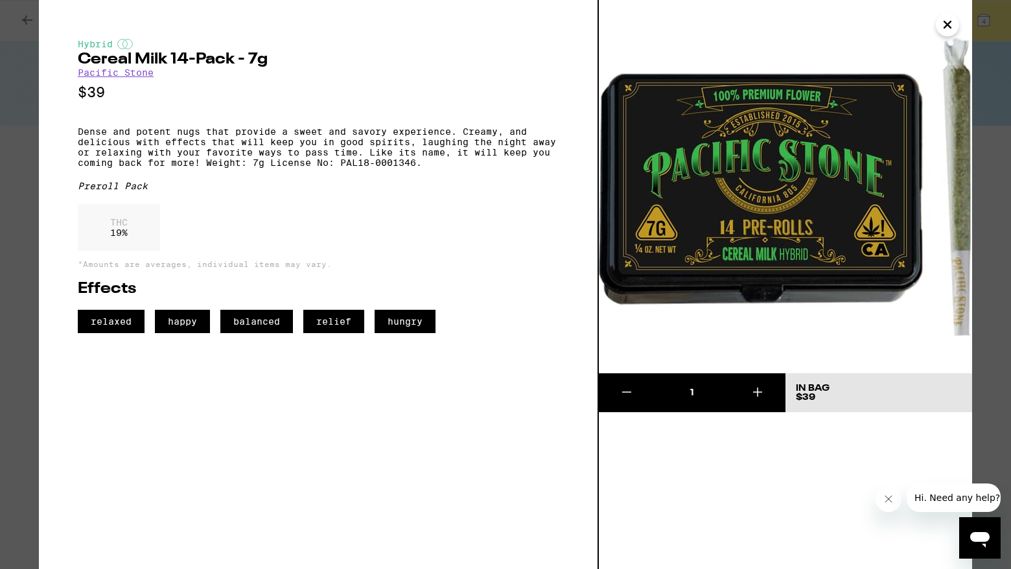
click at [948, 27] on icon "Close" at bounding box center [948, 24] width 16 height 19
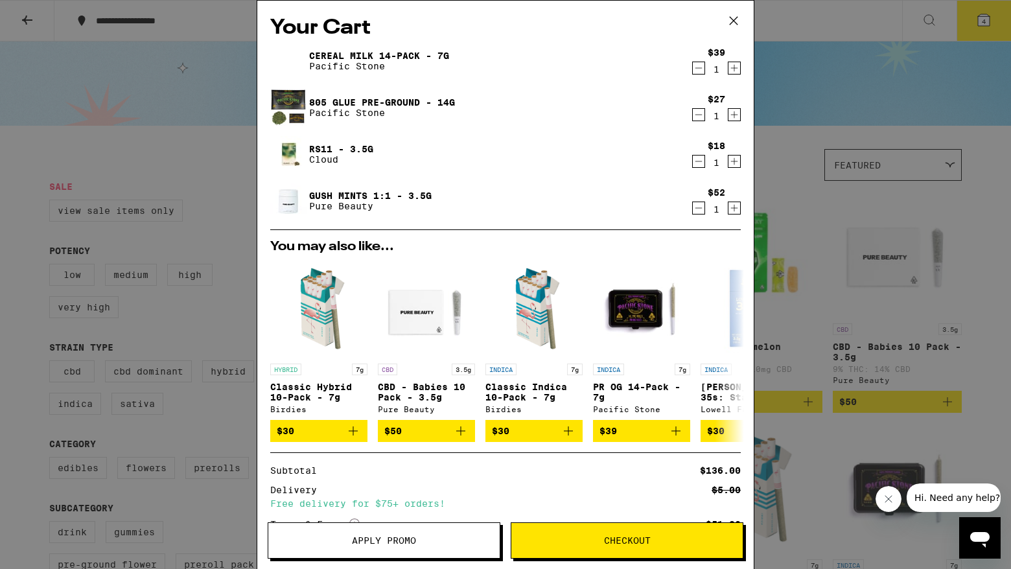
click at [697, 161] on icon "Decrement" at bounding box center [699, 162] width 12 height 16
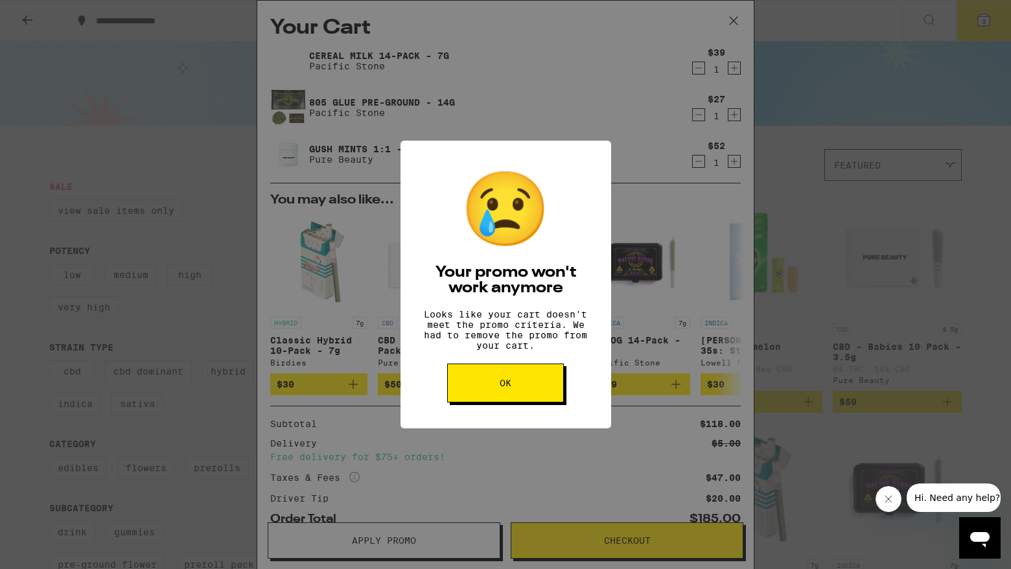
click at [507, 384] on button "OK" at bounding box center [505, 383] width 117 height 39
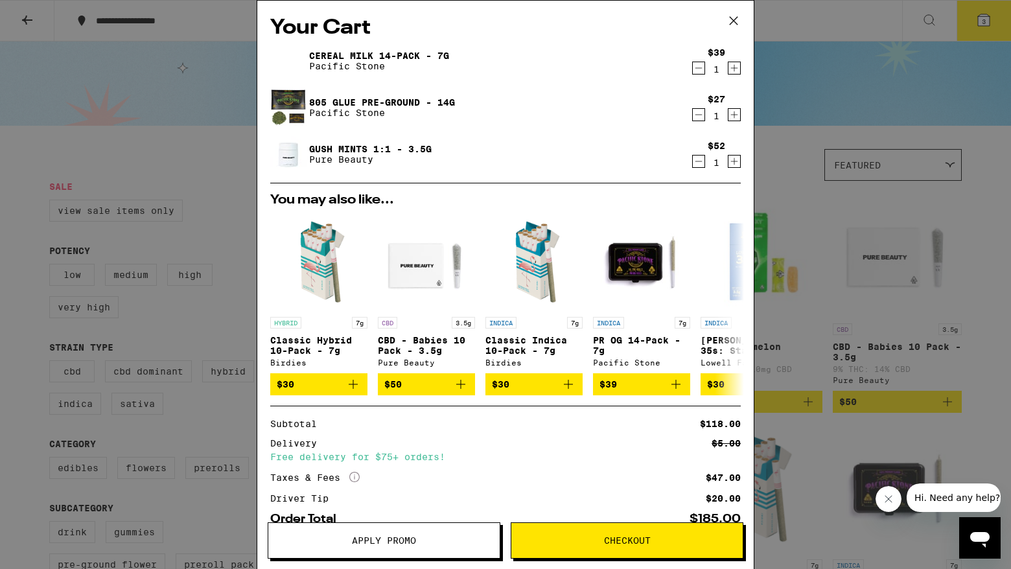
click at [717, 27] on button at bounding box center [734, 21] width 40 height 41
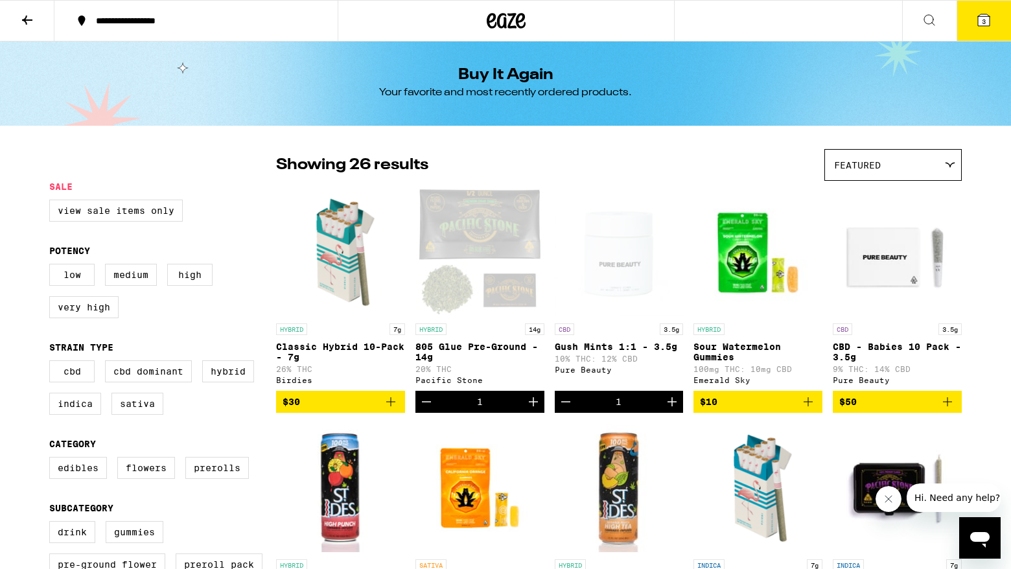
click at [932, 15] on icon at bounding box center [930, 20] width 16 height 16
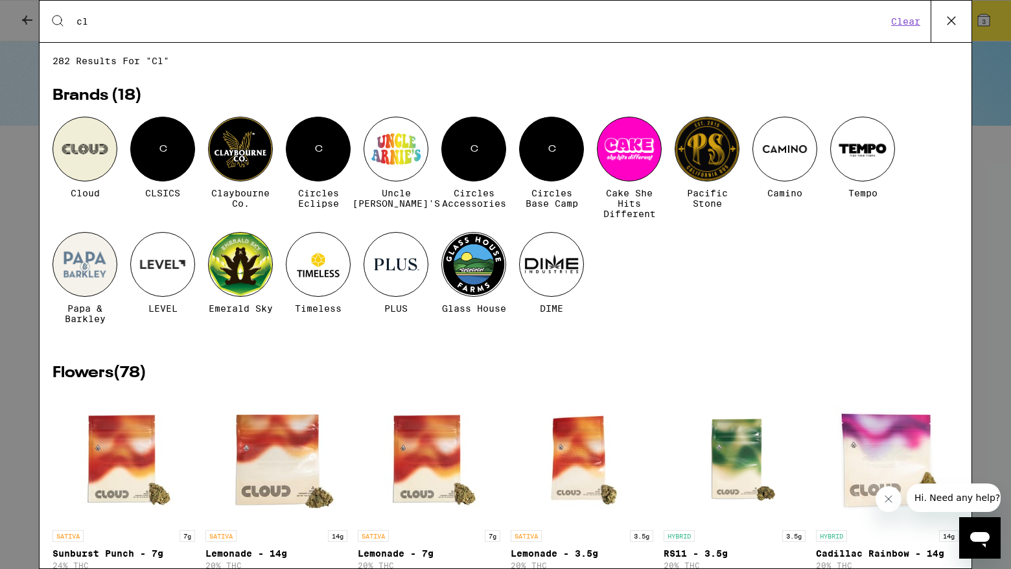
type input "cloud"
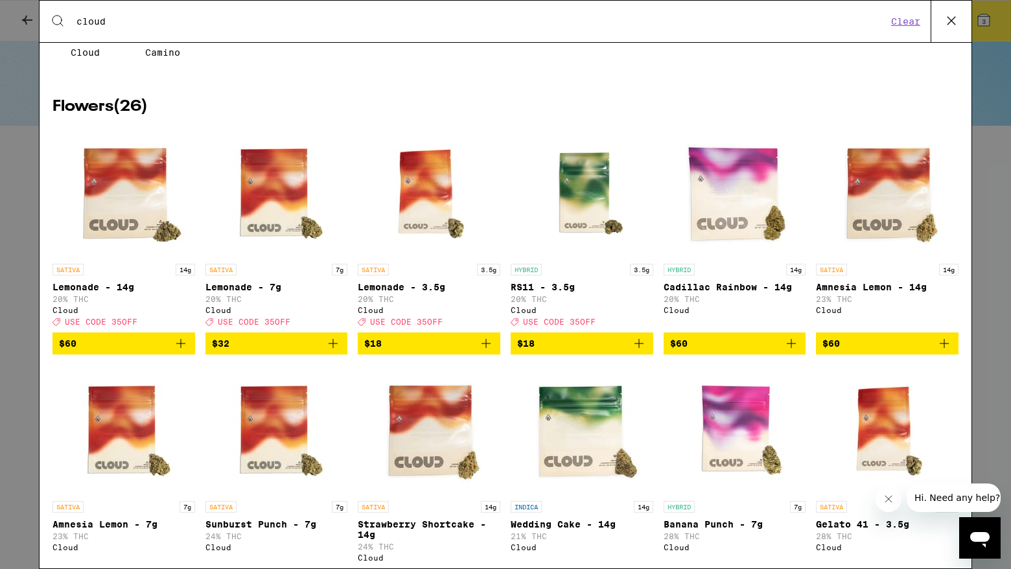
scroll to position [160, 0]
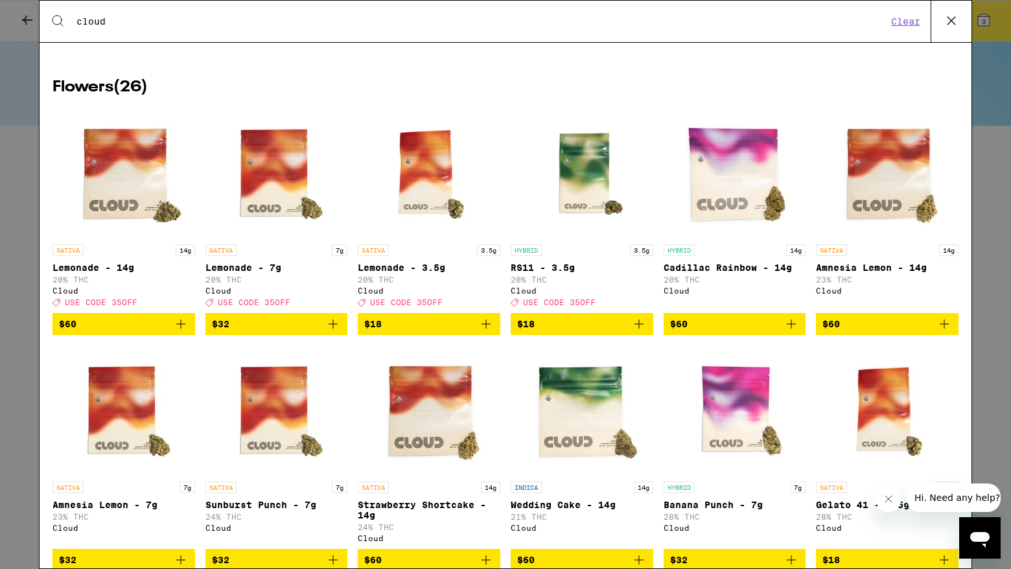
click at [578, 174] on img "Open page for RS11 - 3.5g from Cloud" at bounding box center [582, 173] width 130 height 130
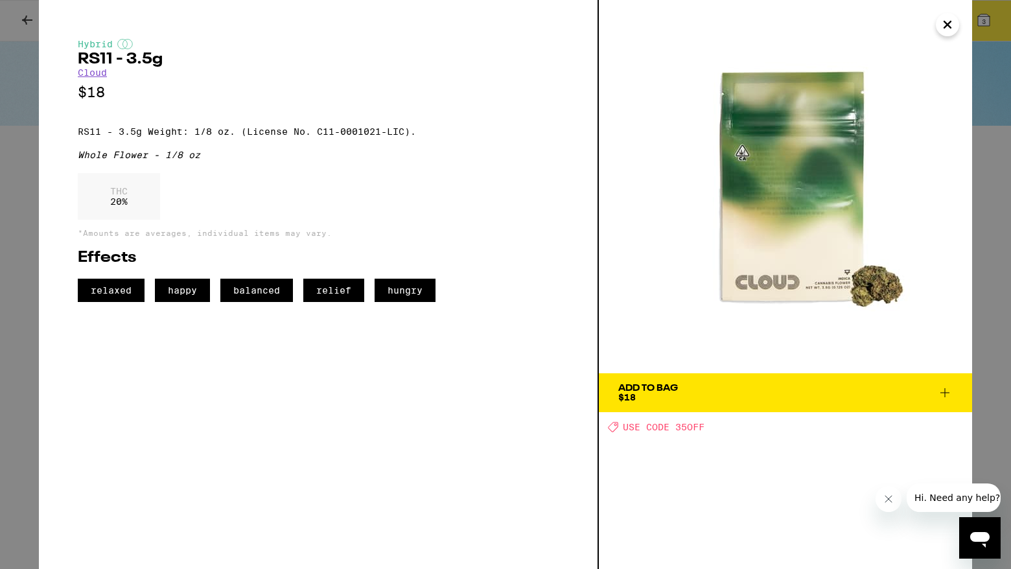
click at [948, 21] on icon "Close" at bounding box center [948, 24] width 16 height 19
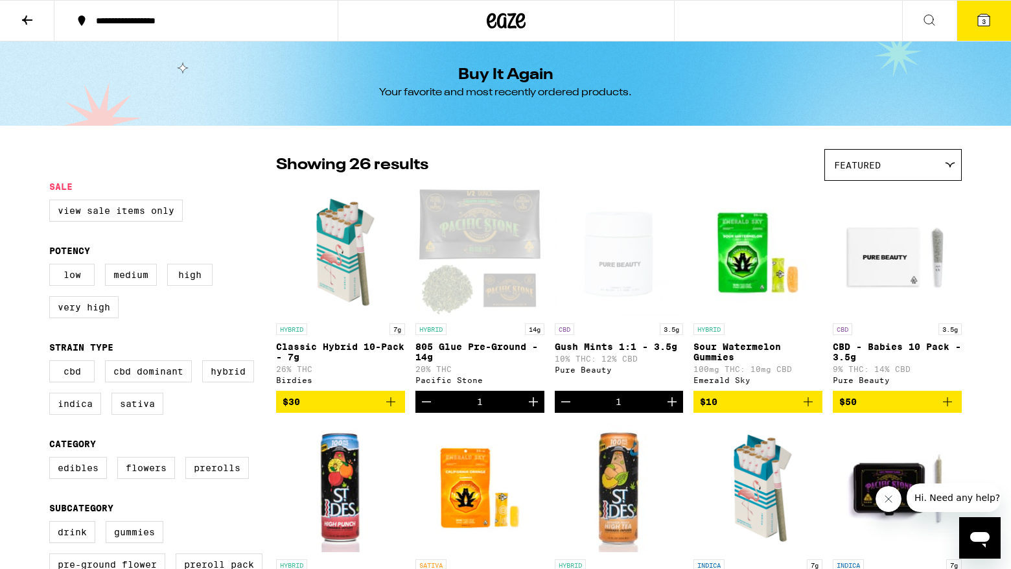
click at [982, 16] on icon at bounding box center [984, 20] width 12 height 12
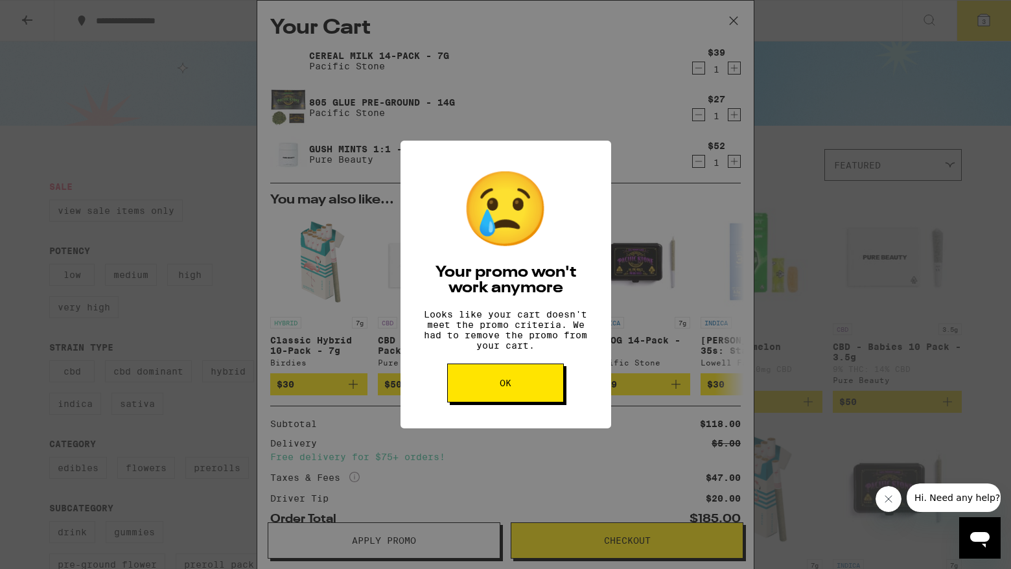
click at [501, 401] on button "OK" at bounding box center [505, 383] width 117 height 39
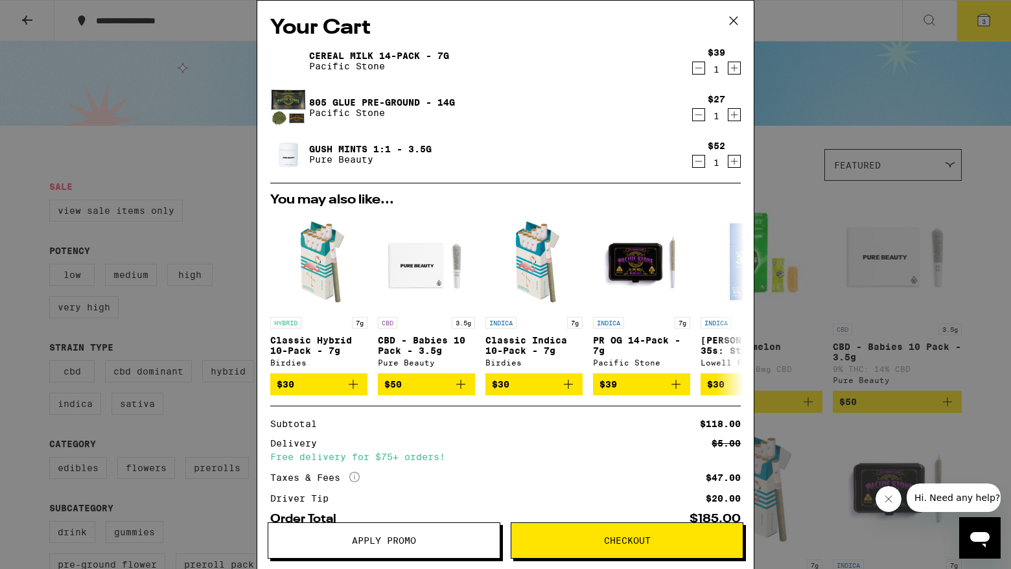
click at [567, 541] on span "Checkout" at bounding box center [626, 540] width 231 height 9
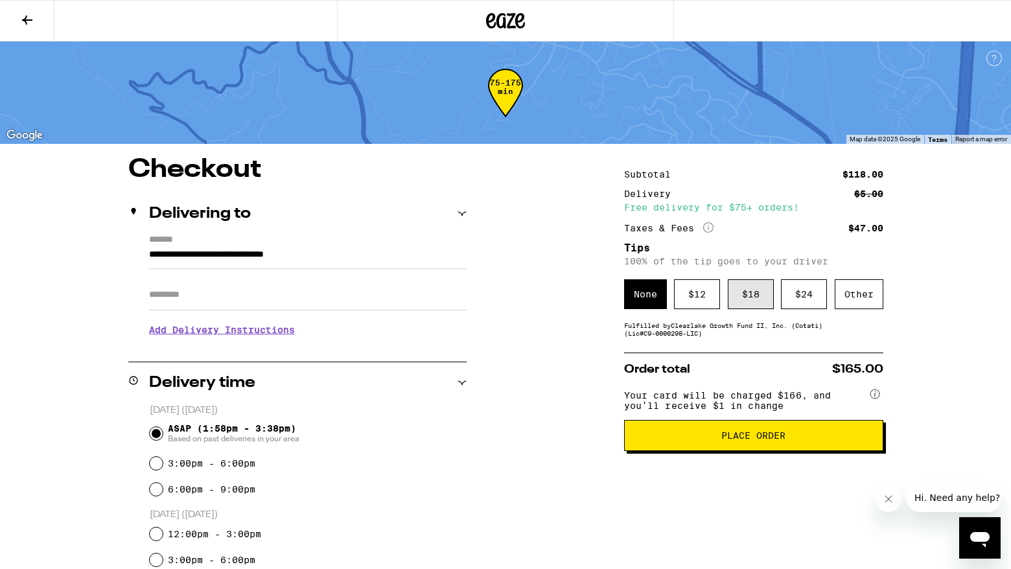
click at [762, 292] on div "$ 18" at bounding box center [751, 294] width 46 height 30
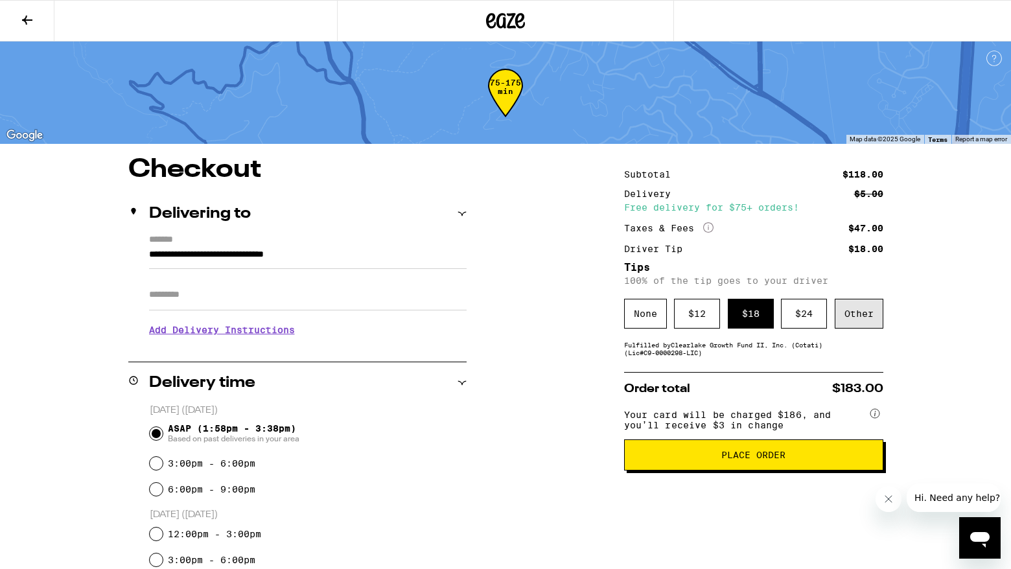
click at [861, 323] on div "Other" at bounding box center [859, 314] width 49 height 30
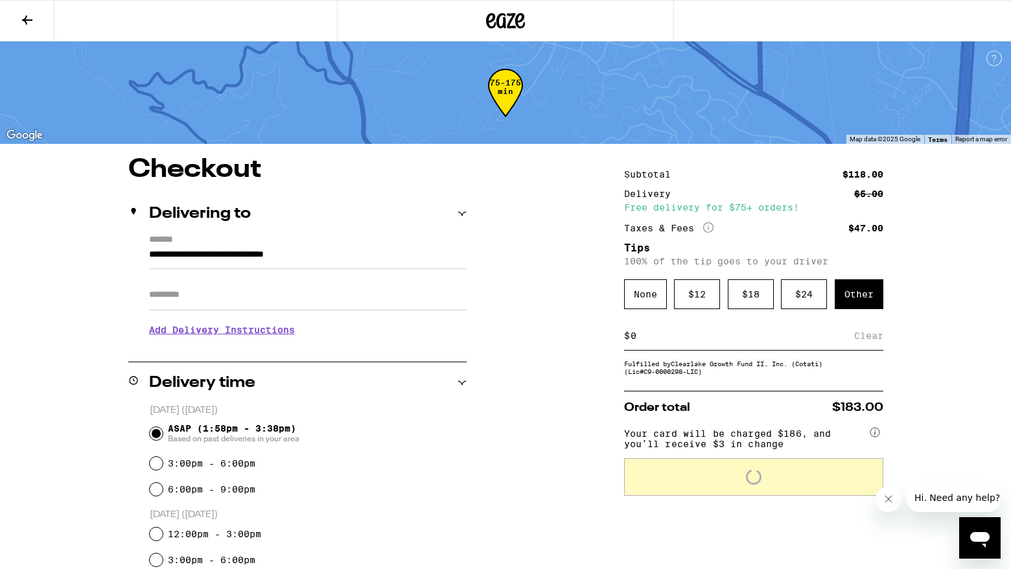
click at [702, 340] on input at bounding box center [742, 336] width 224 height 12
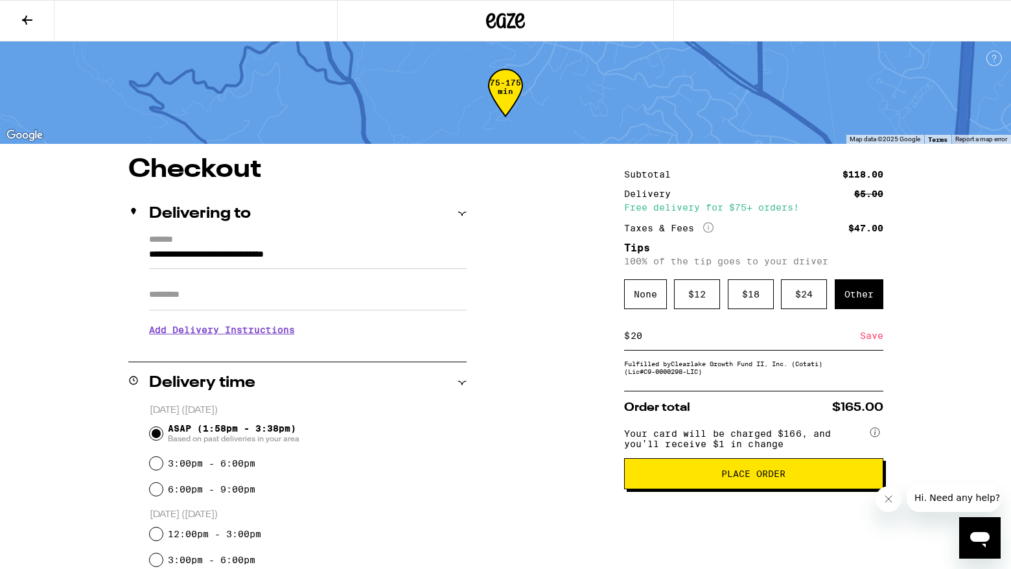
click at [854, 341] on input "20" at bounding box center [745, 336] width 230 height 12
type input "20"
click at [861, 341] on div "Save" at bounding box center [871, 335] width 23 height 29
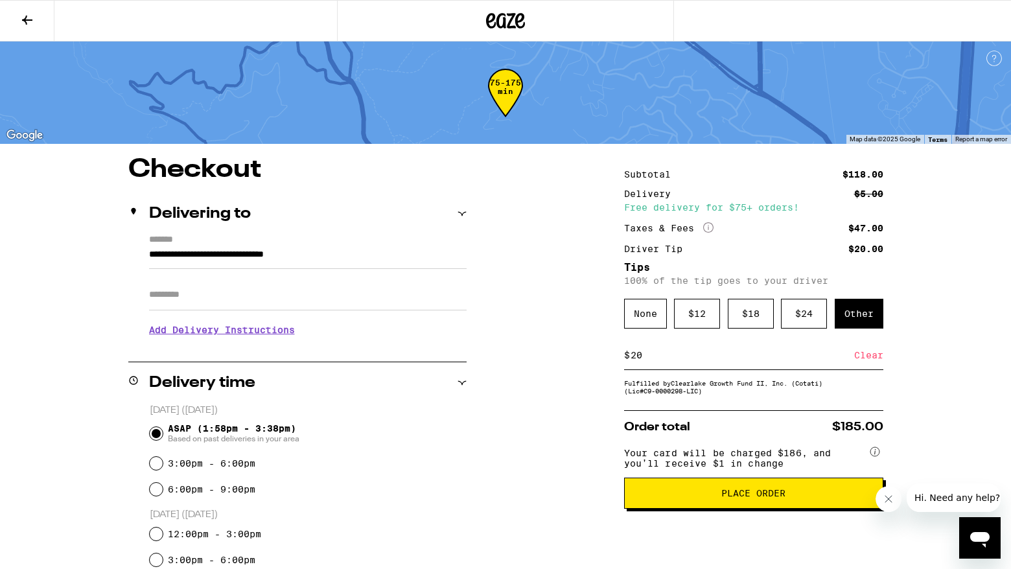
click at [695, 498] on span "Place Order" at bounding box center [753, 493] width 237 height 9
